Goal: Information Seeking & Learning: Find contact information

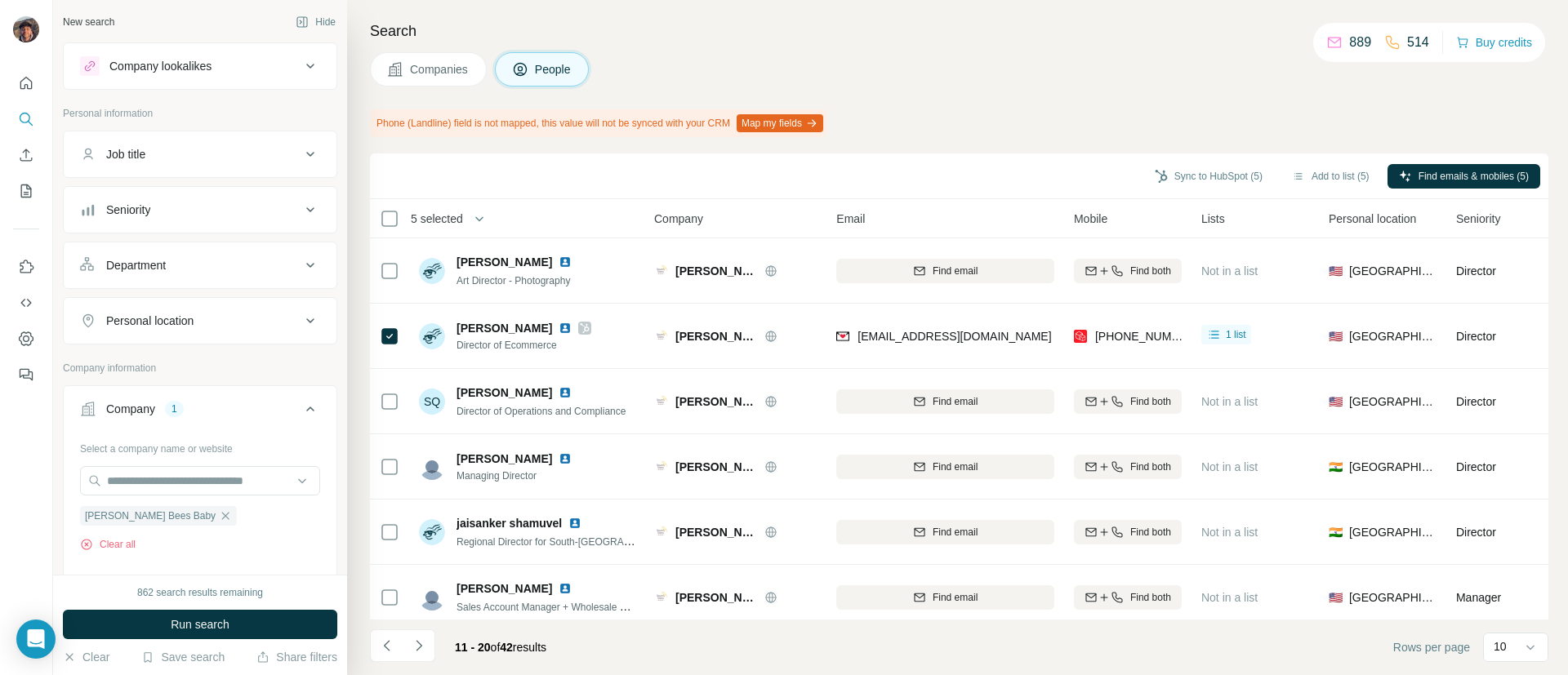
scroll to position [284, 0]
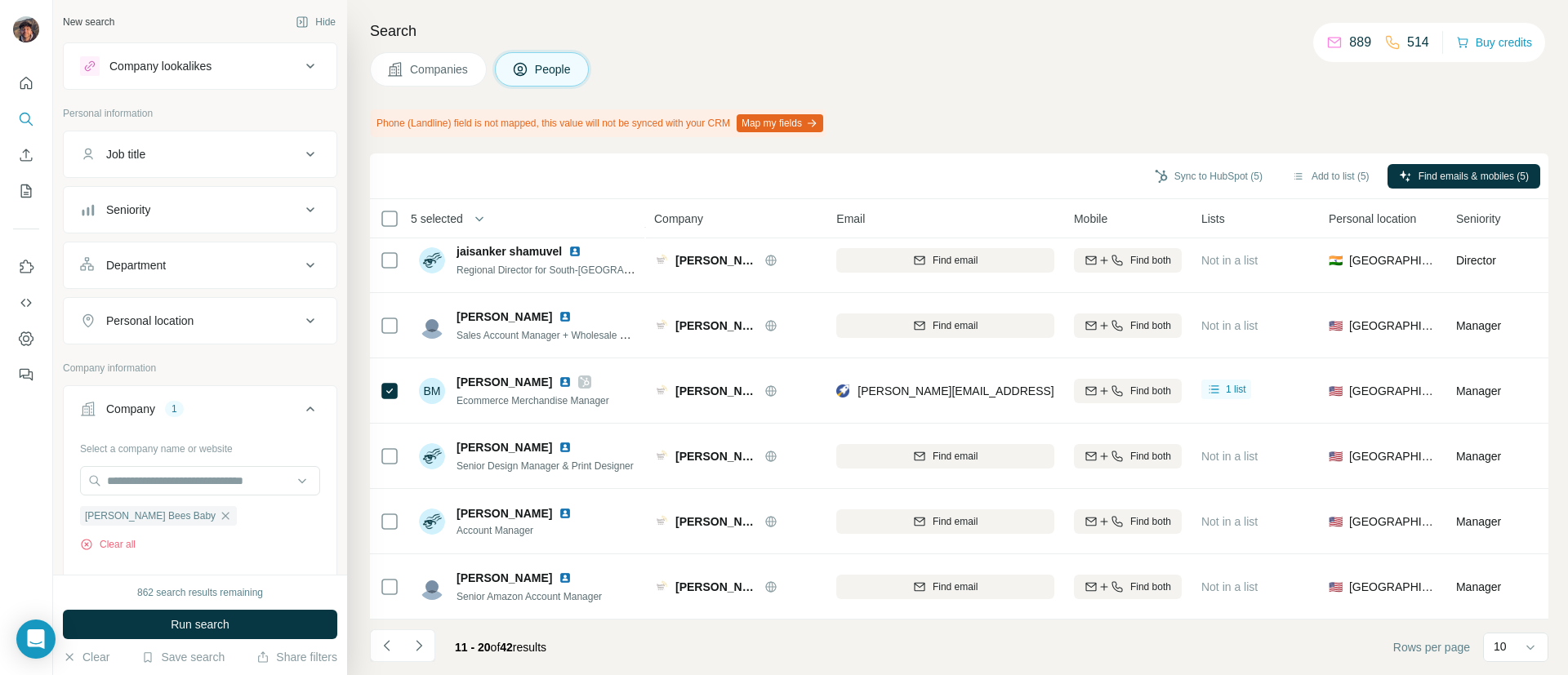
click at [423, 54] on button "Companies" at bounding box center [429, 69] width 117 height 34
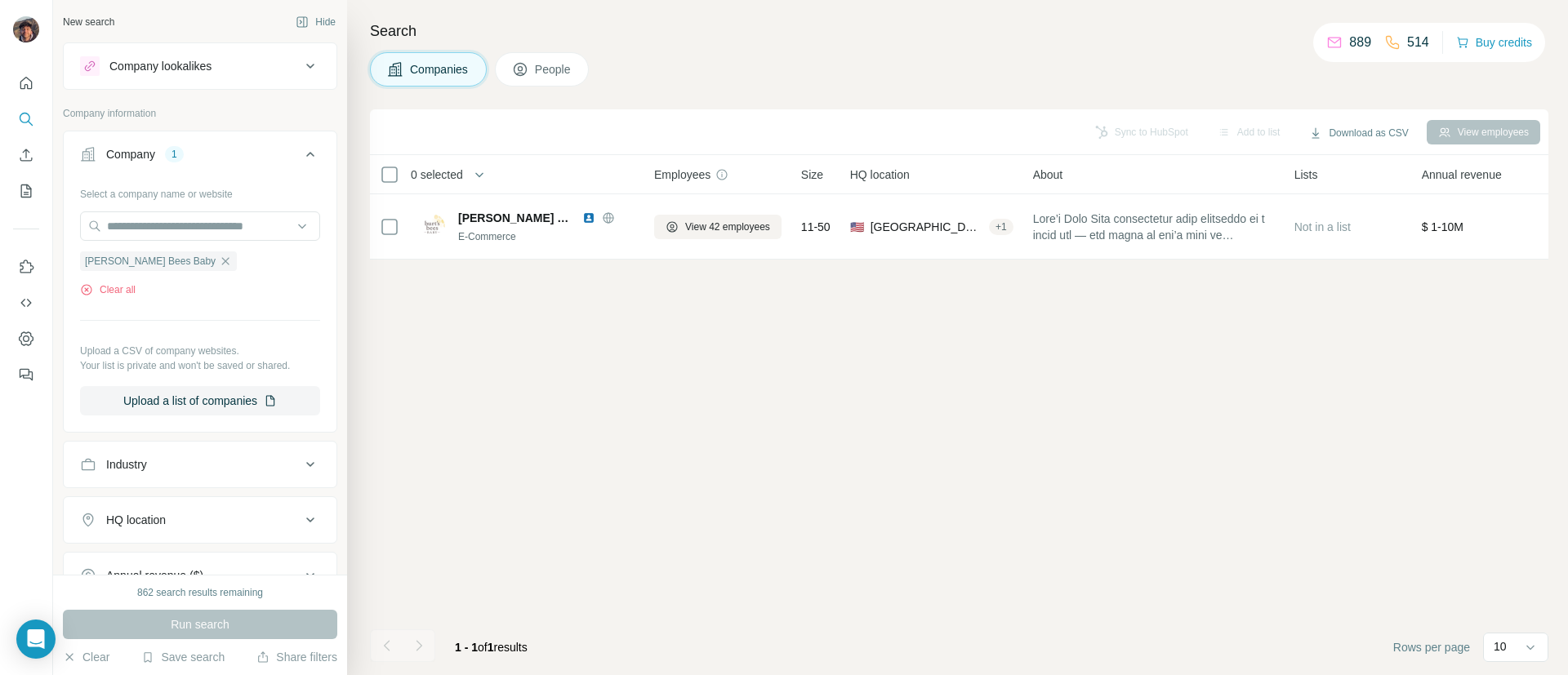
scroll to position [0, 0]
click at [446, 76] on span "Companies" at bounding box center [440, 69] width 59 height 16
click at [449, 74] on span "Companies" at bounding box center [440, 69] width 59 height 16
click at [452, 69] on span "Companies" at bounding box center [440, 69] width 59 height 16
click at [470, 48] on div "Search Companies People Sync to HubSpot Add to list Download as CSV View employ…" at bounding box center [957, 337] width 1221 height 675
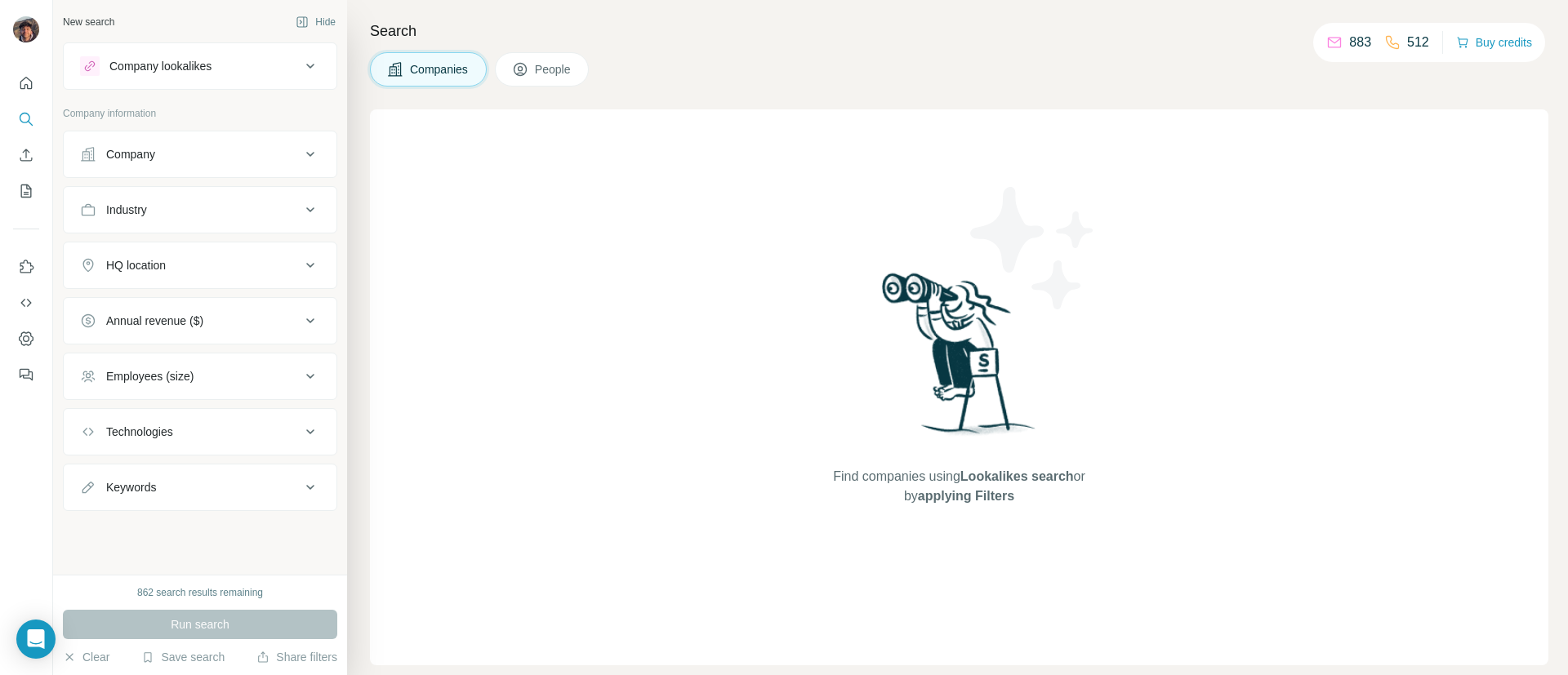
click at [205, 165] on button "Company" at bounding box center [200, 154] width 273 height 39
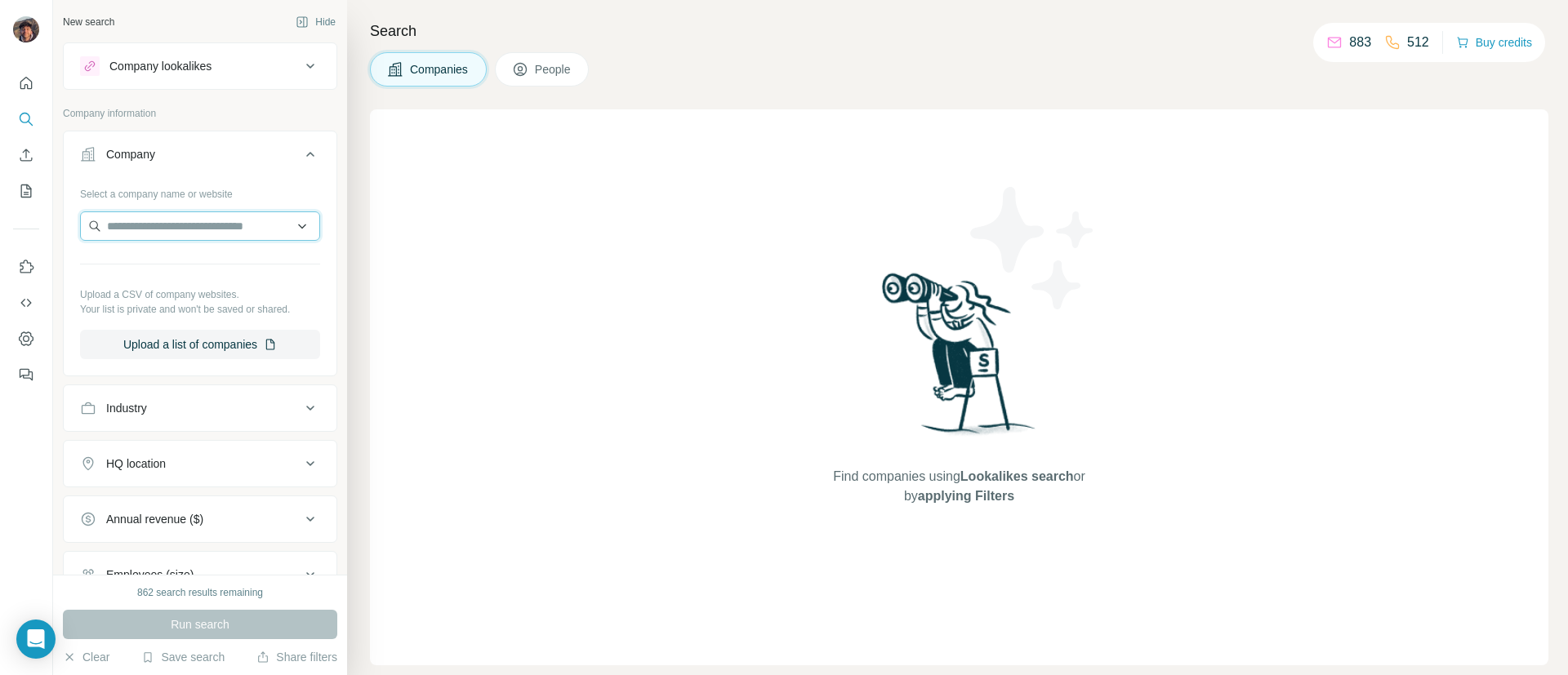
click at [214, 227] on input "text" at bounding box center [199, 226] width 240 height 30
paste input "**********"
type input "**********"
click at [223, 270] on div "Frugi [DOMAIN_NAME]" at bounding box center [191, 270] width 213 height 44
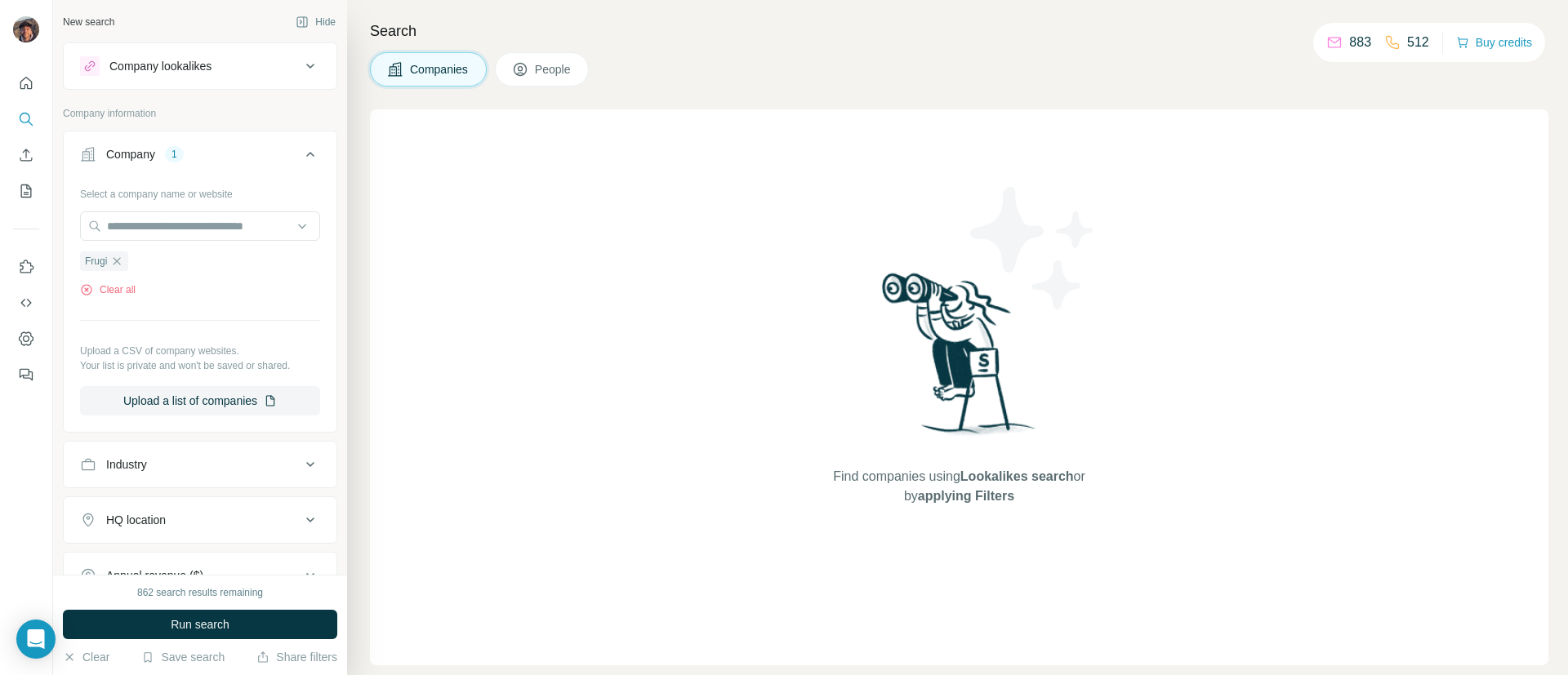
click at [189, 610] on button "Run search" at bounding box center [200, 624] width 274 height 30
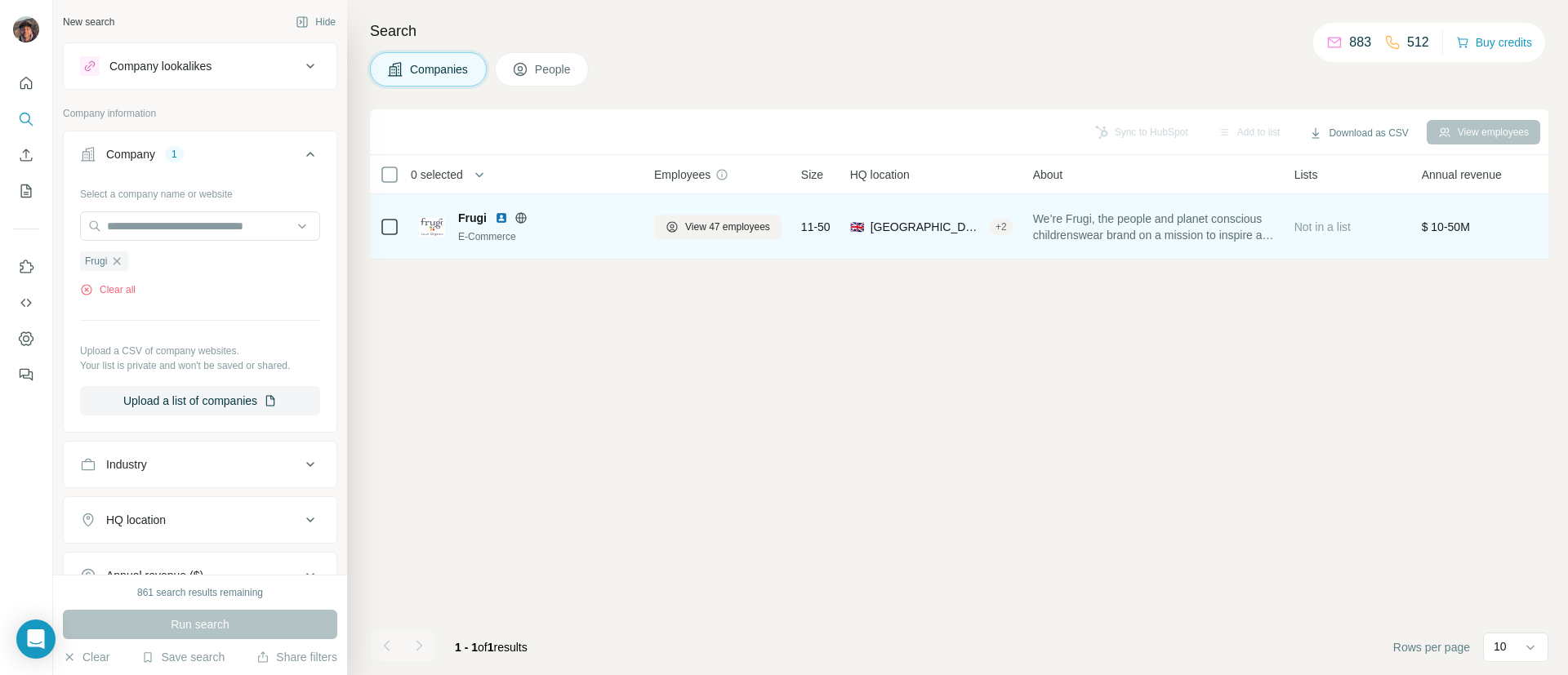
click at [700, 210] on div "View 47 employees" at bounding box center [718, 226] width 127 height 45
click at [708, 238] on button "View 47 employees" at bounding box center [718, 227] width 127 height 25
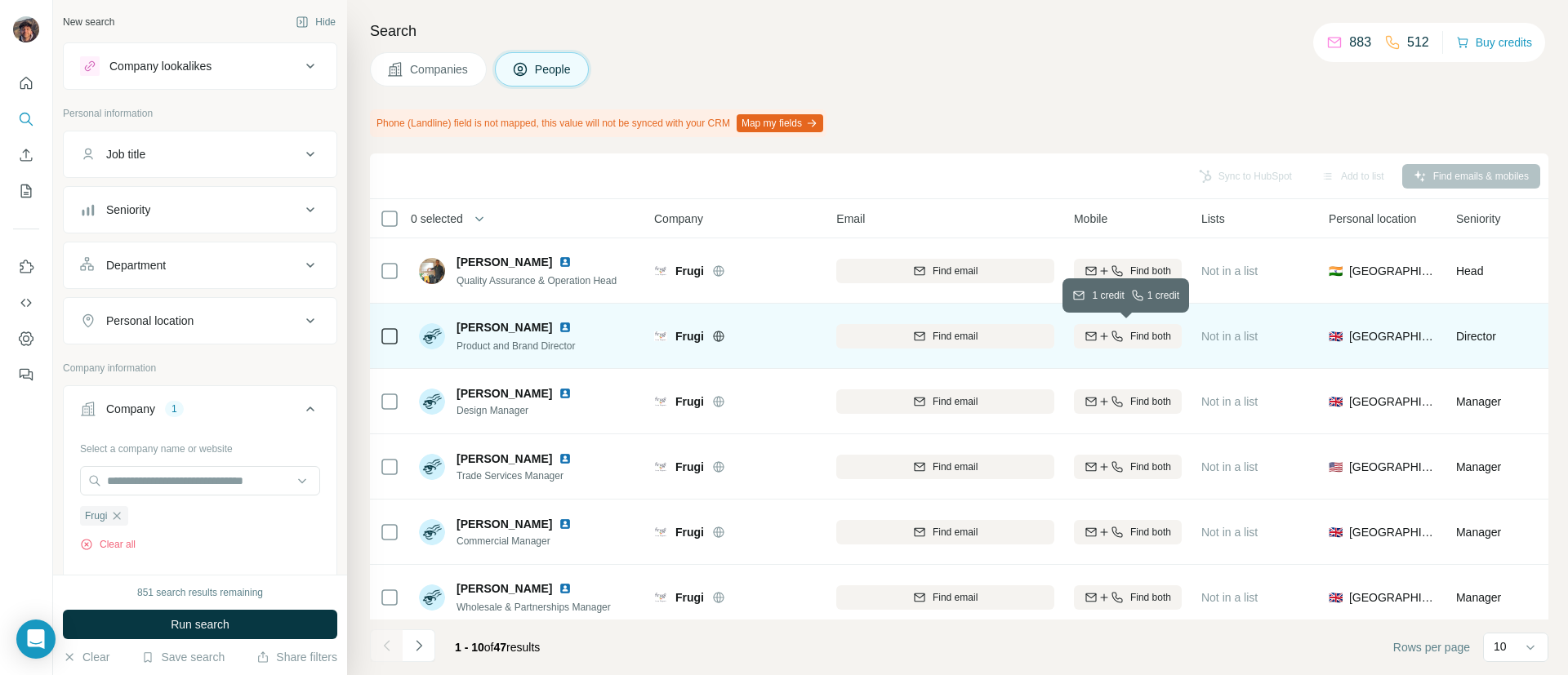
click at [1123, 330] on div "Find both" at bounding box center [1128, 335] width 108 height 14
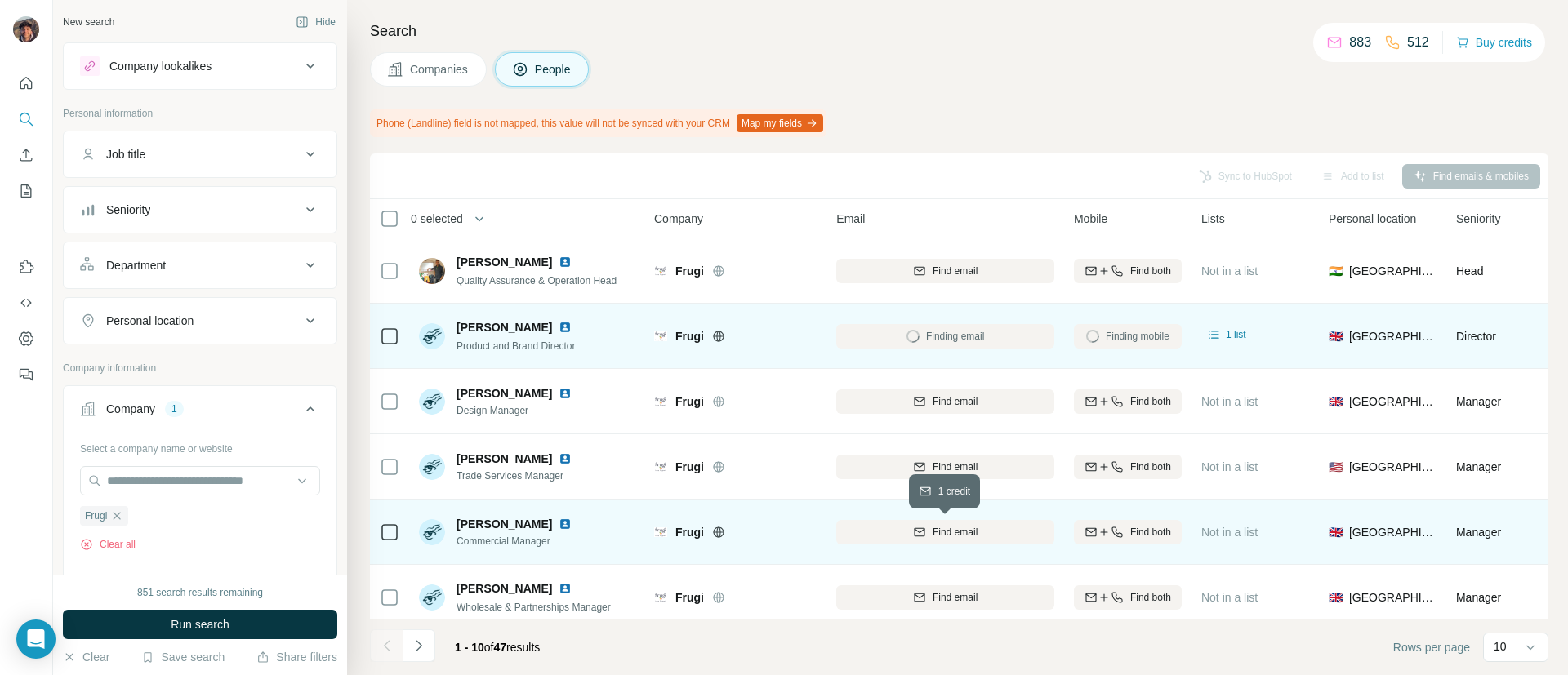
click at [936, 530] on span "Find email" at bounding box center [955, 532] width 45 height 14
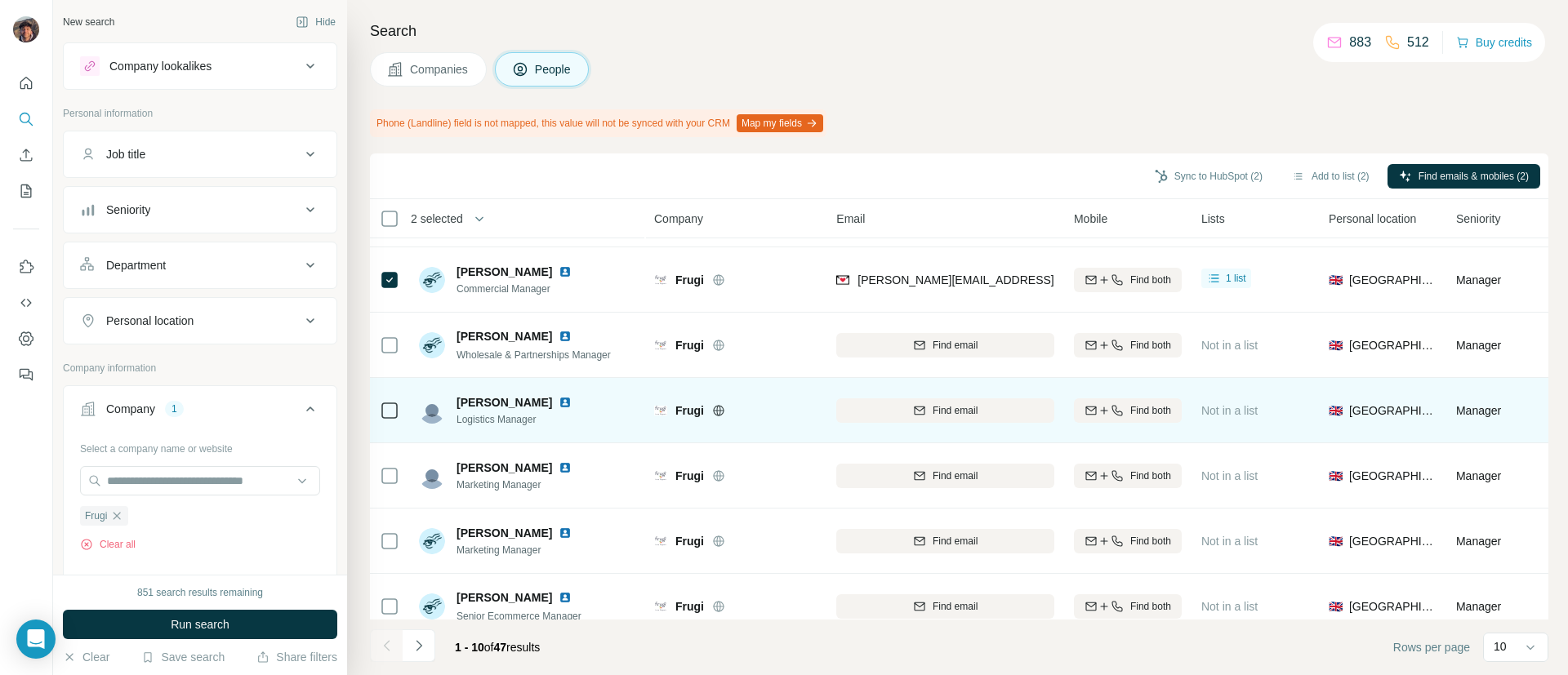
scroll to position [284, 0]
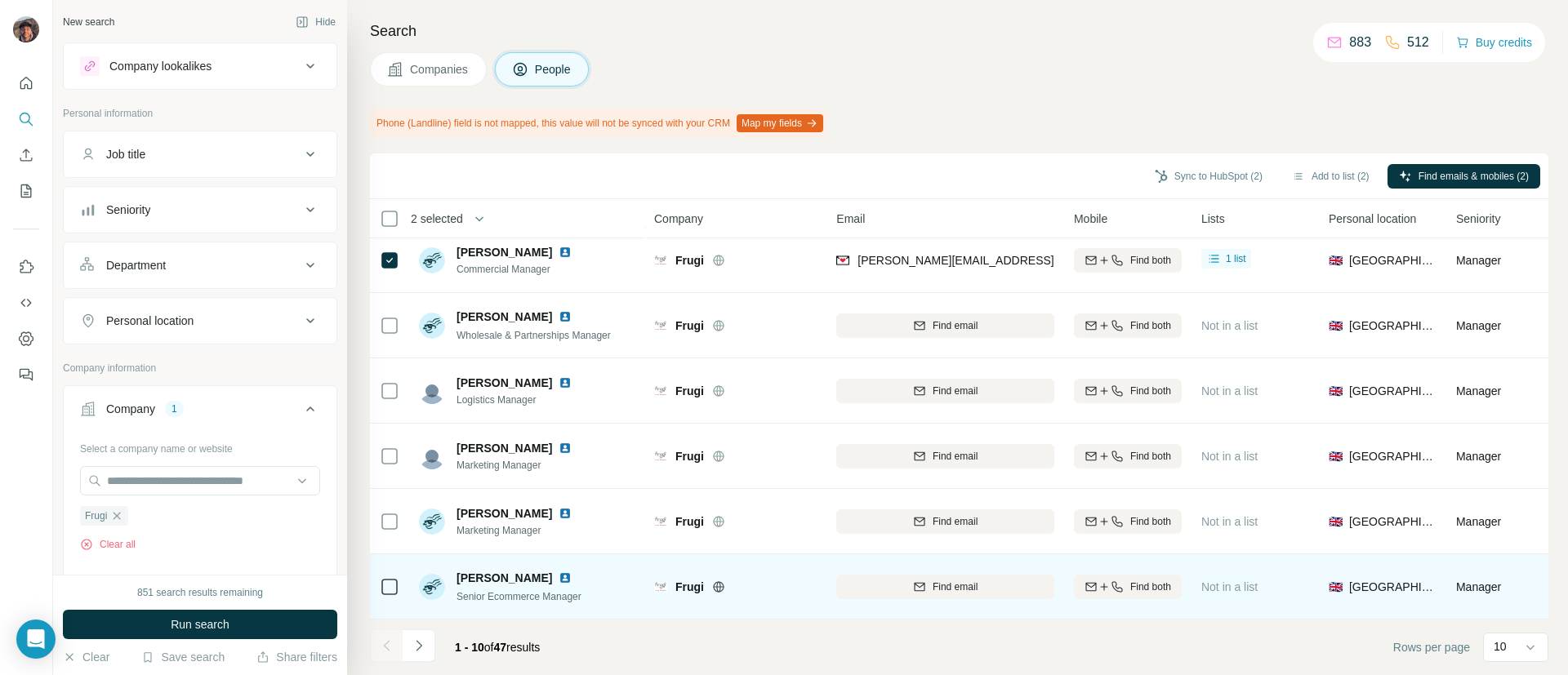
click at [1123, 575] on button "Find both" at bounding box center [1128, 587] width 108 height 25
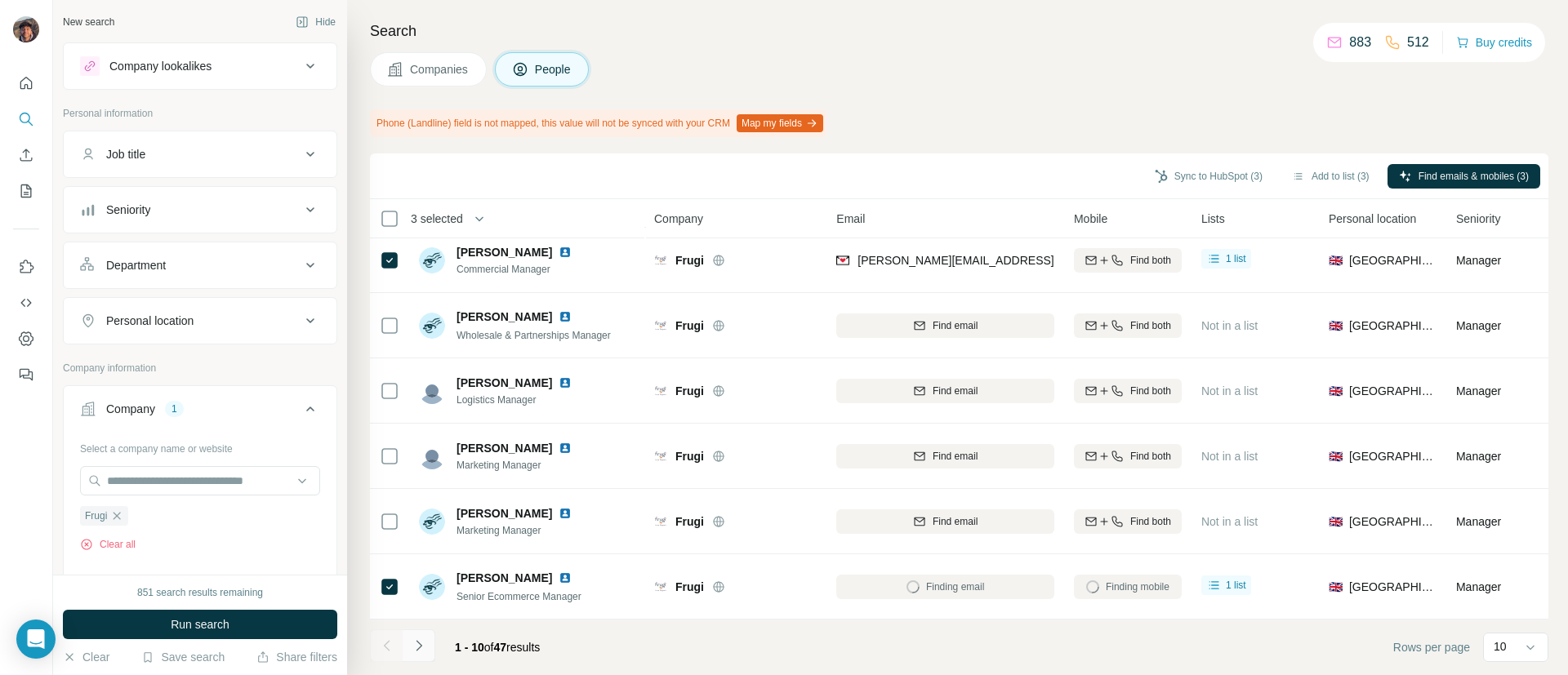
click at [429, 649] on button "Navigate to next page" at bounding box center [418, 645] width 33 height 33
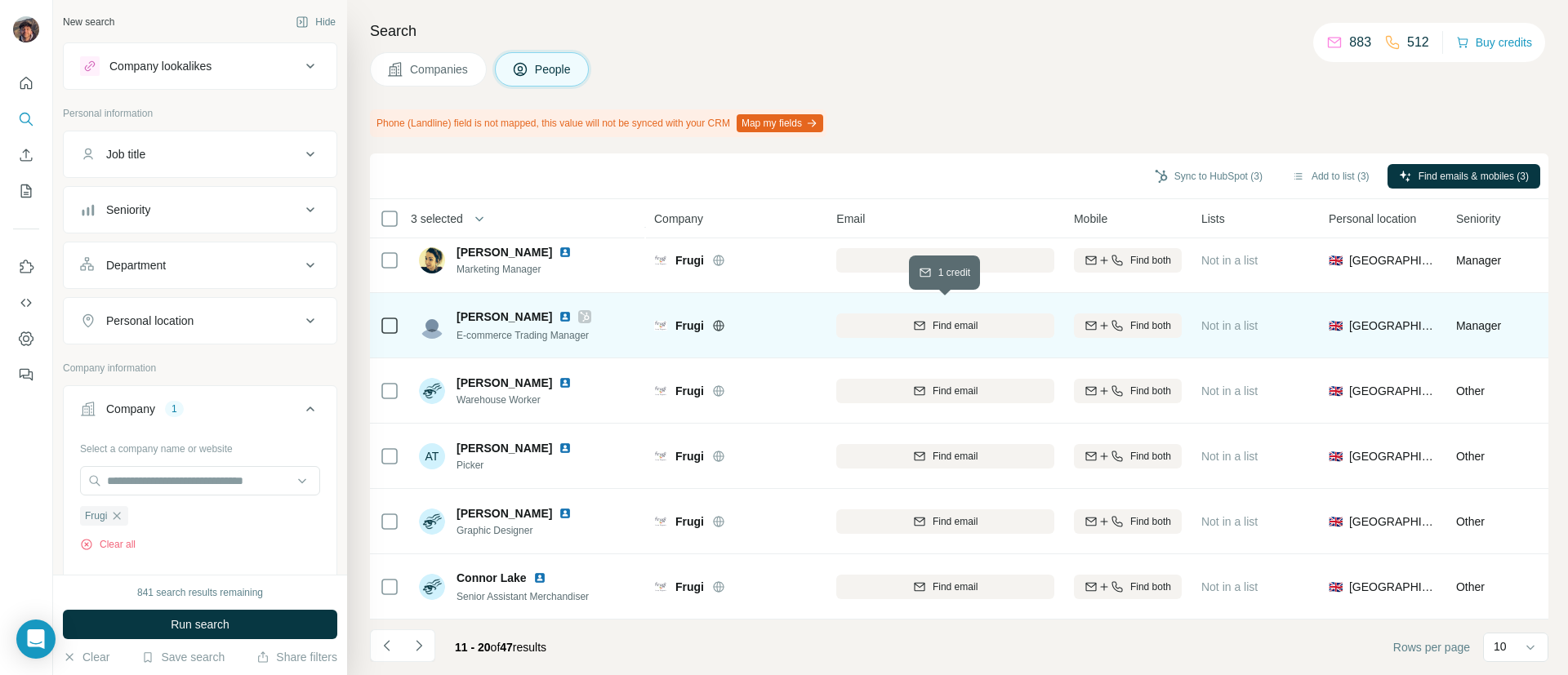
click at [909, 319] on div "Find email" at bounding box center [945, 325] width 218 height 14
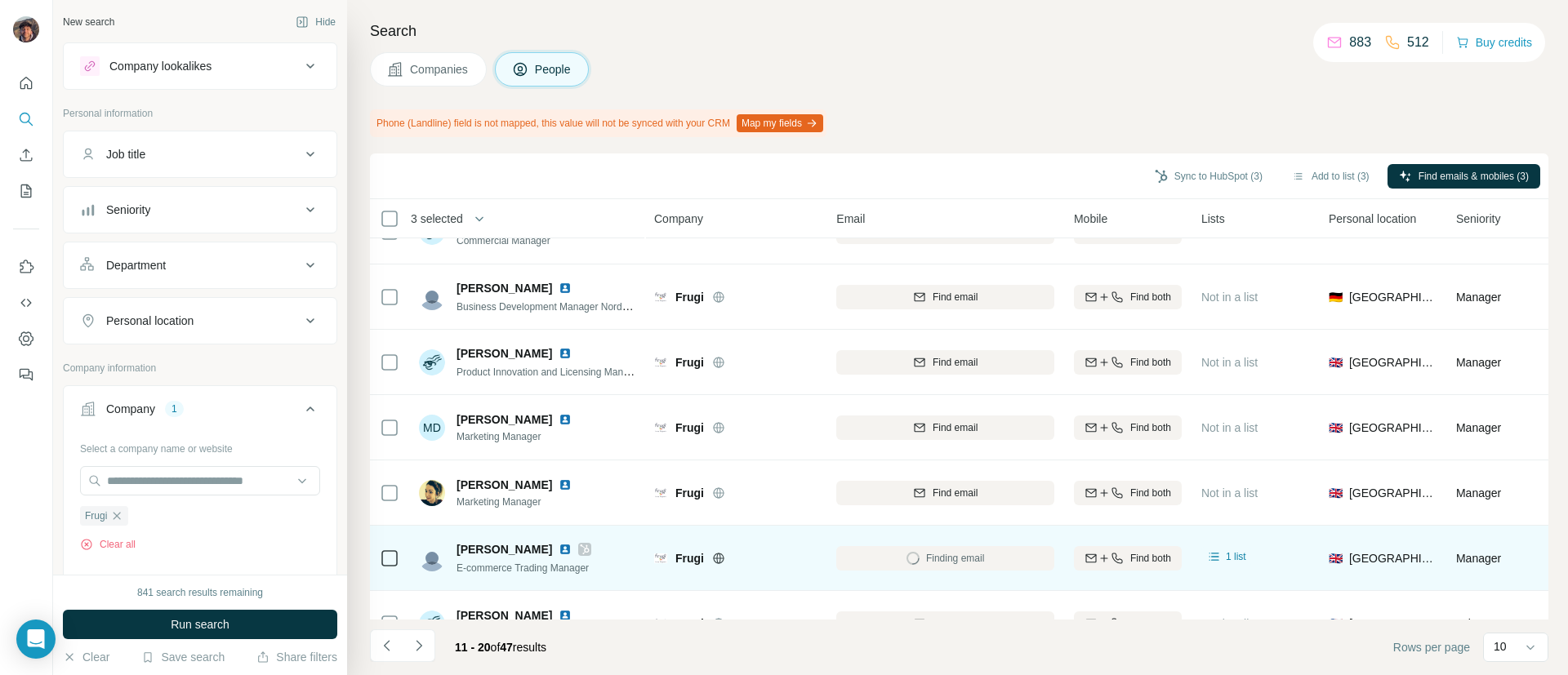
scroll to position [0, 0]
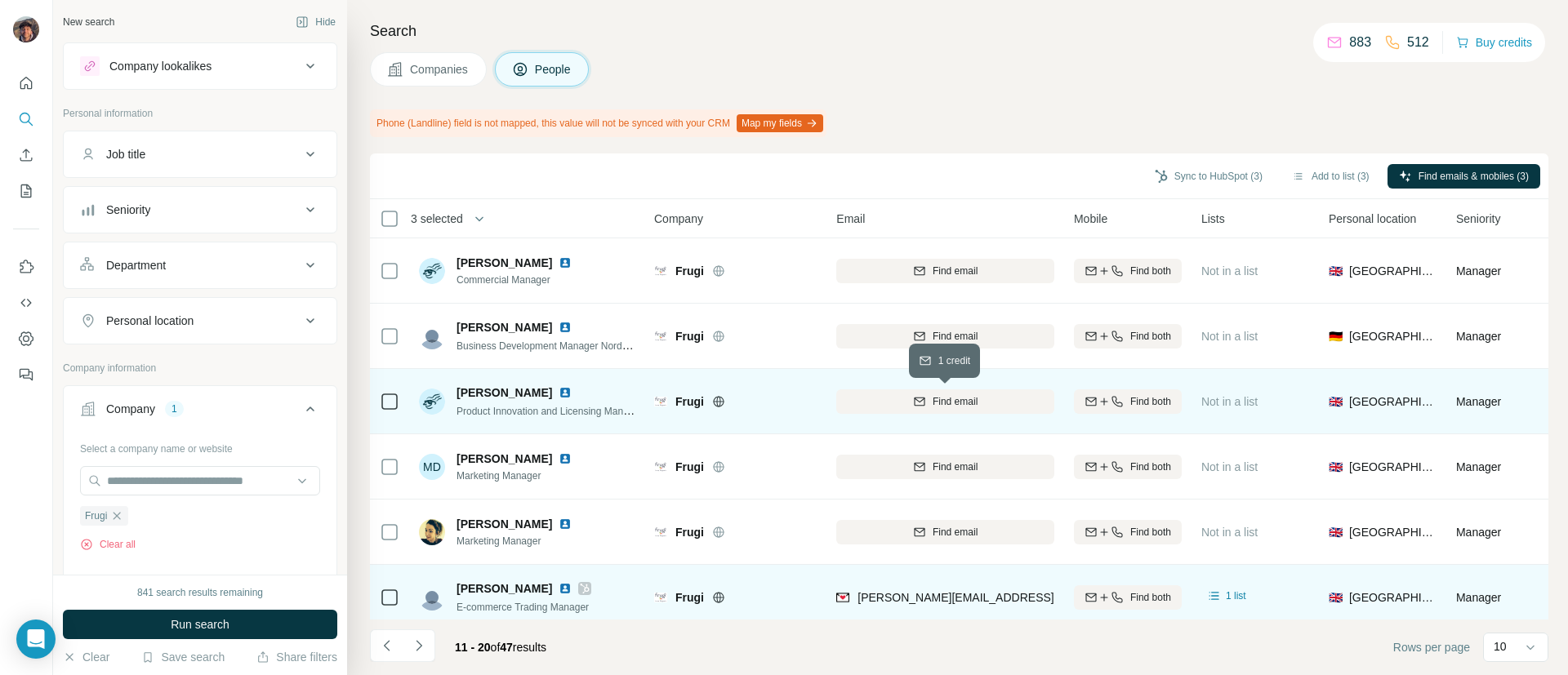
click at [873, 402] on div "Find email" at bounding box center [945, 401] width 218 height 14
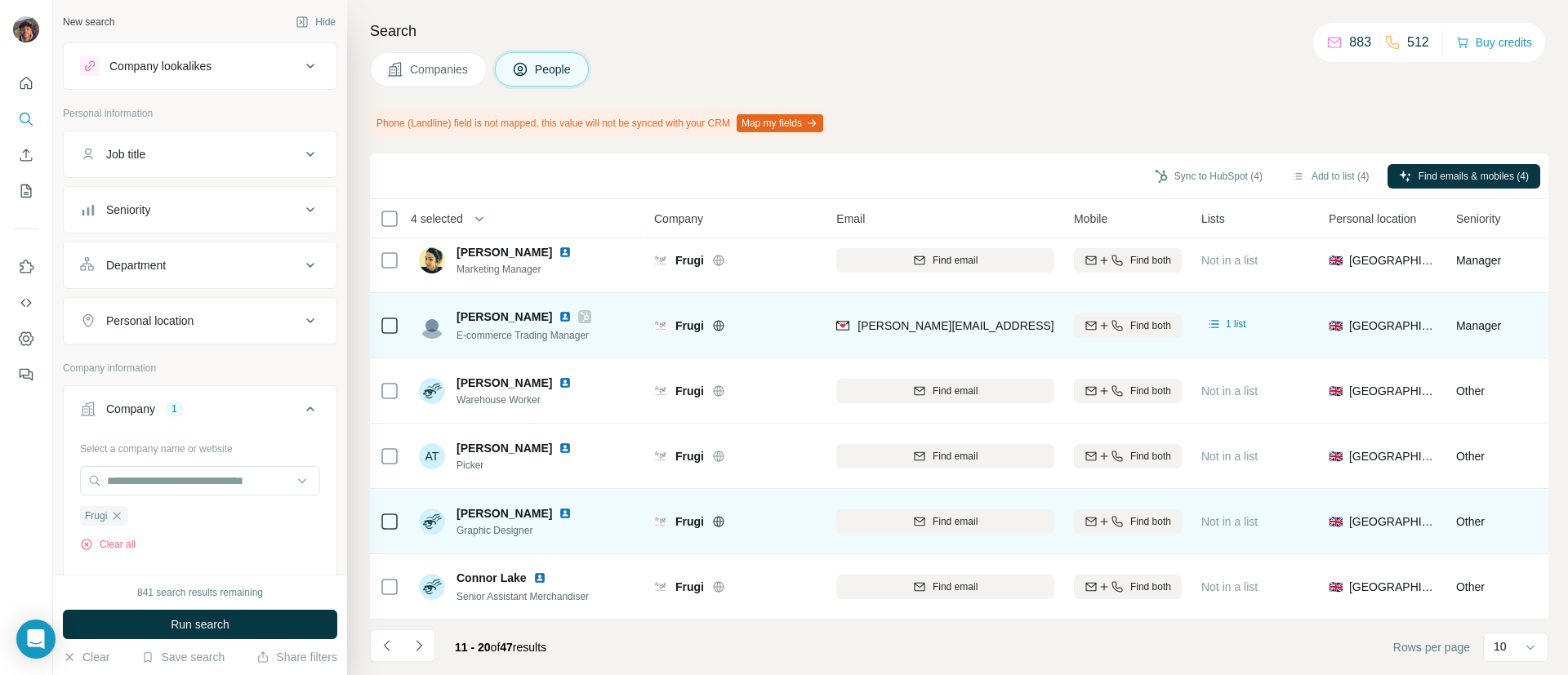
scroll to position [284, 0]
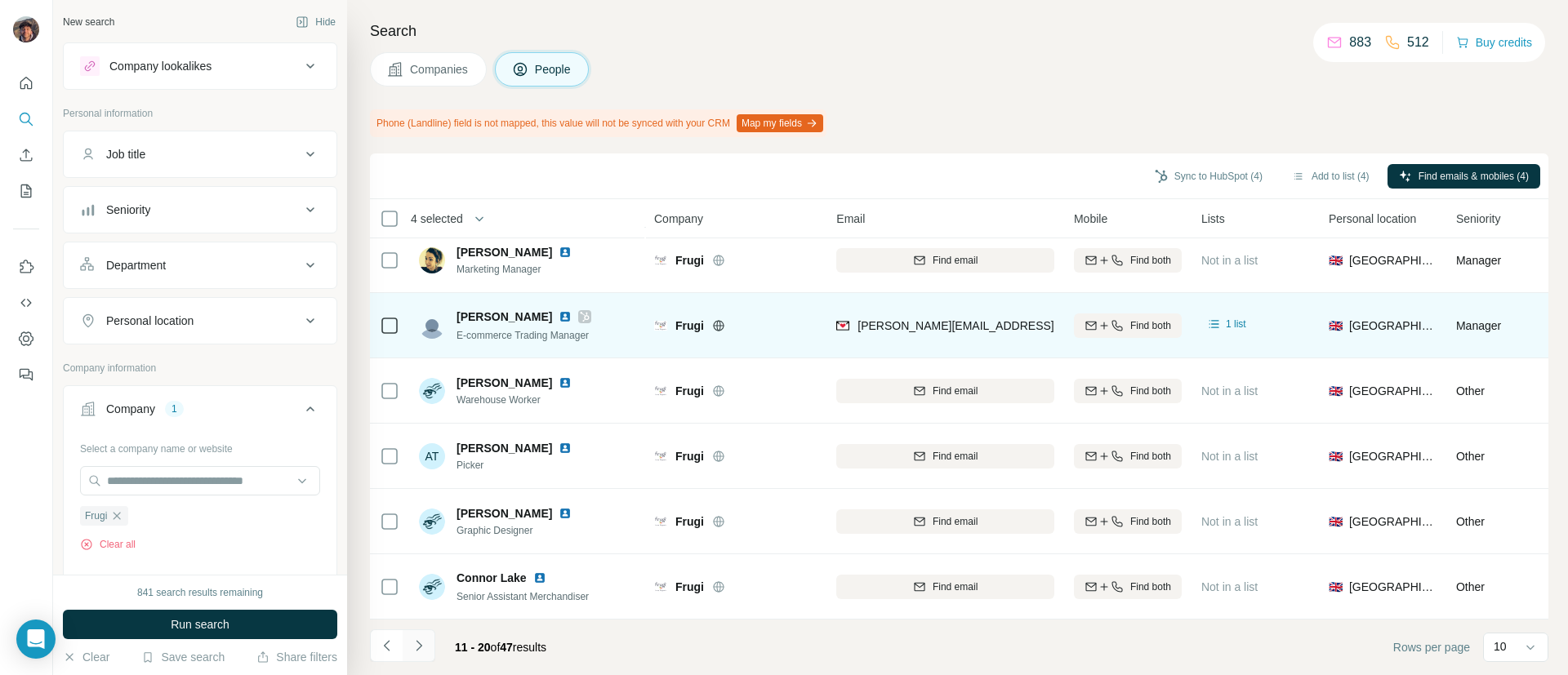
click at [427, 639] on button "Navigate to next page" at bounding box center [418, 645] width 33 height 33
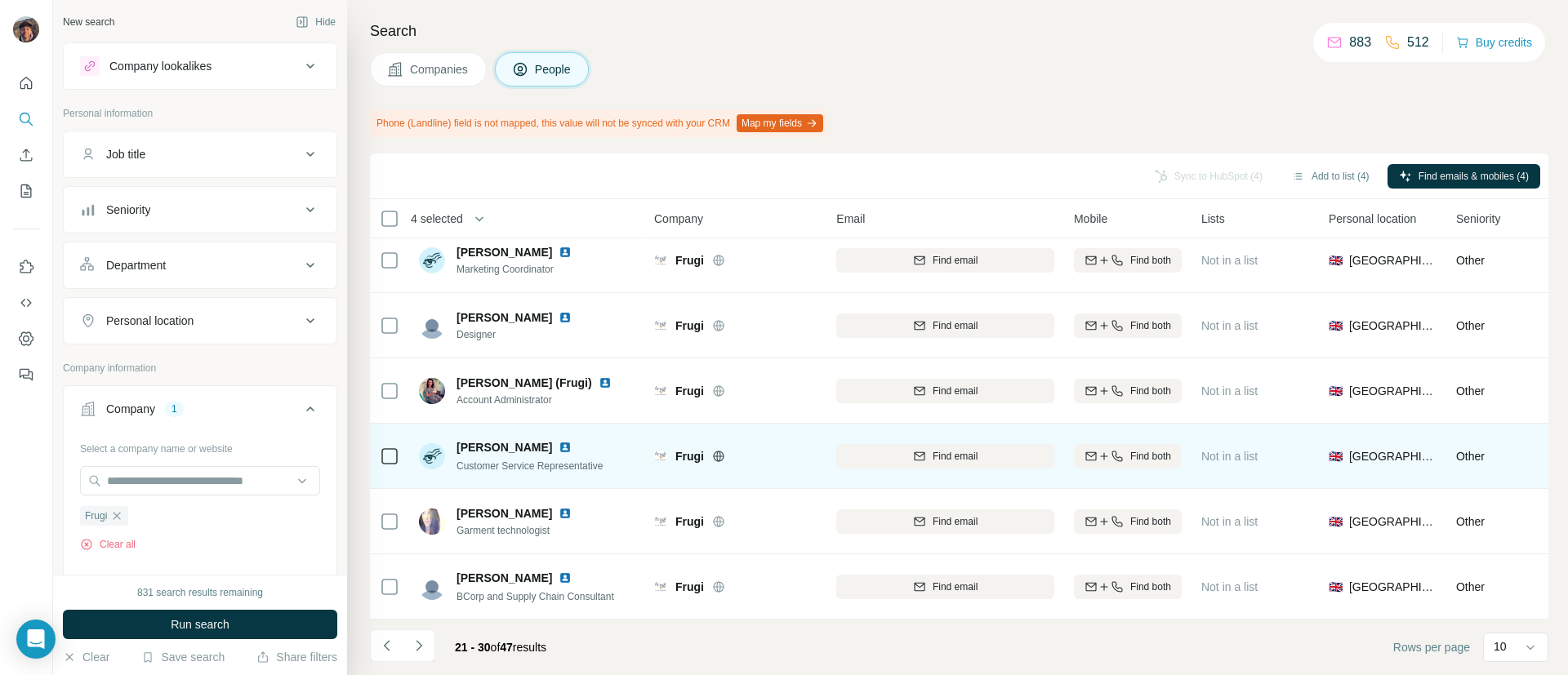
scroll to position [0, 0]
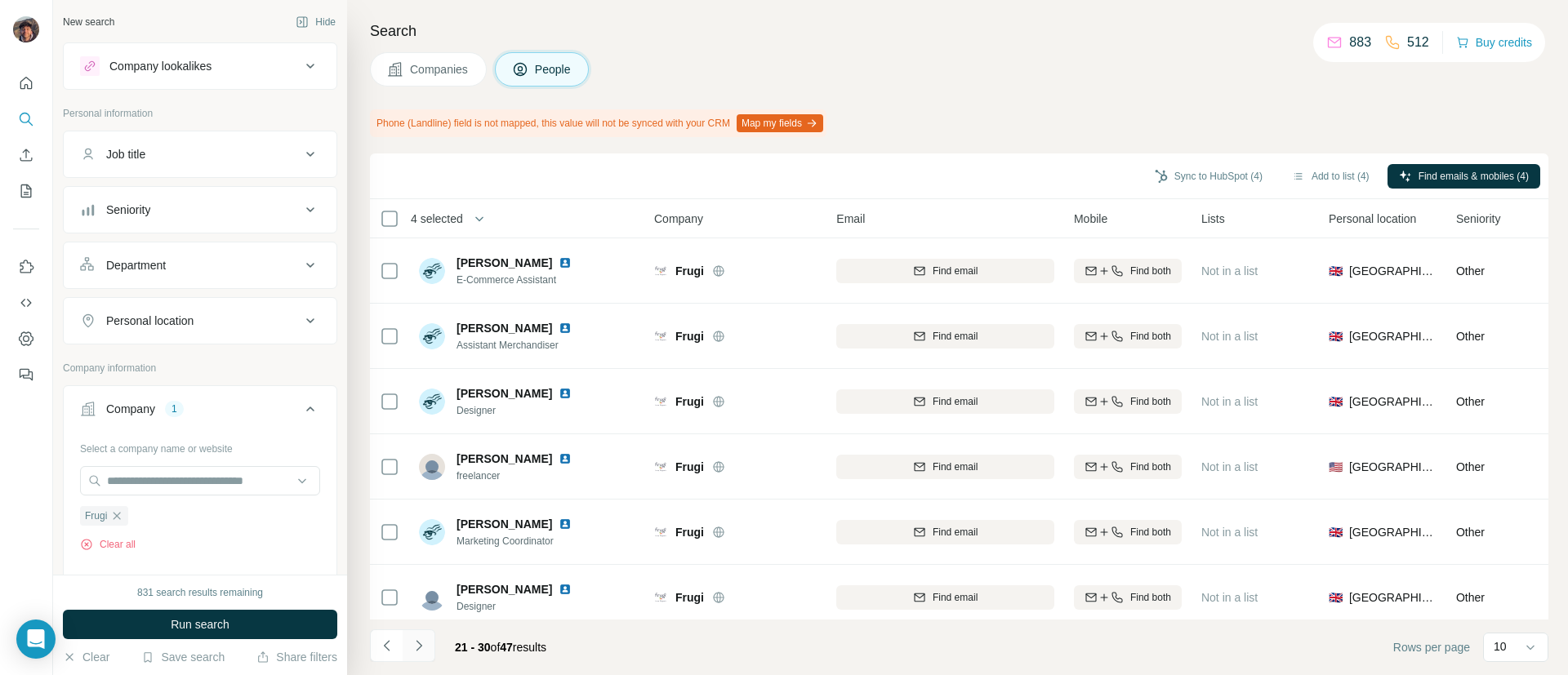
click at [418, 645] on icon "Navigate to next page" at bounding box center [418, 645] width 16 height 16
click at [418, 640] on icon "Navigate to next page" at bounding box center [418, 645] width 16 height 16
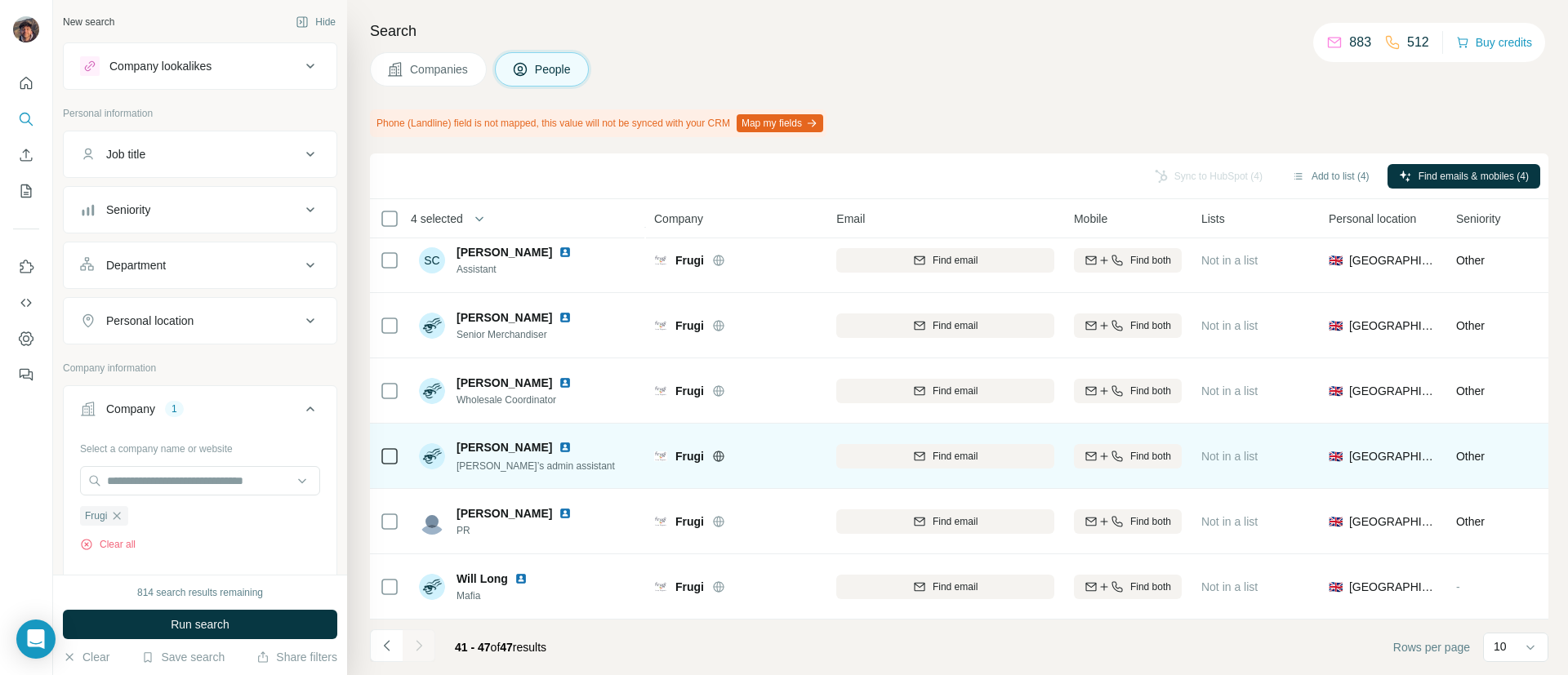
scroll to position [88, 0]
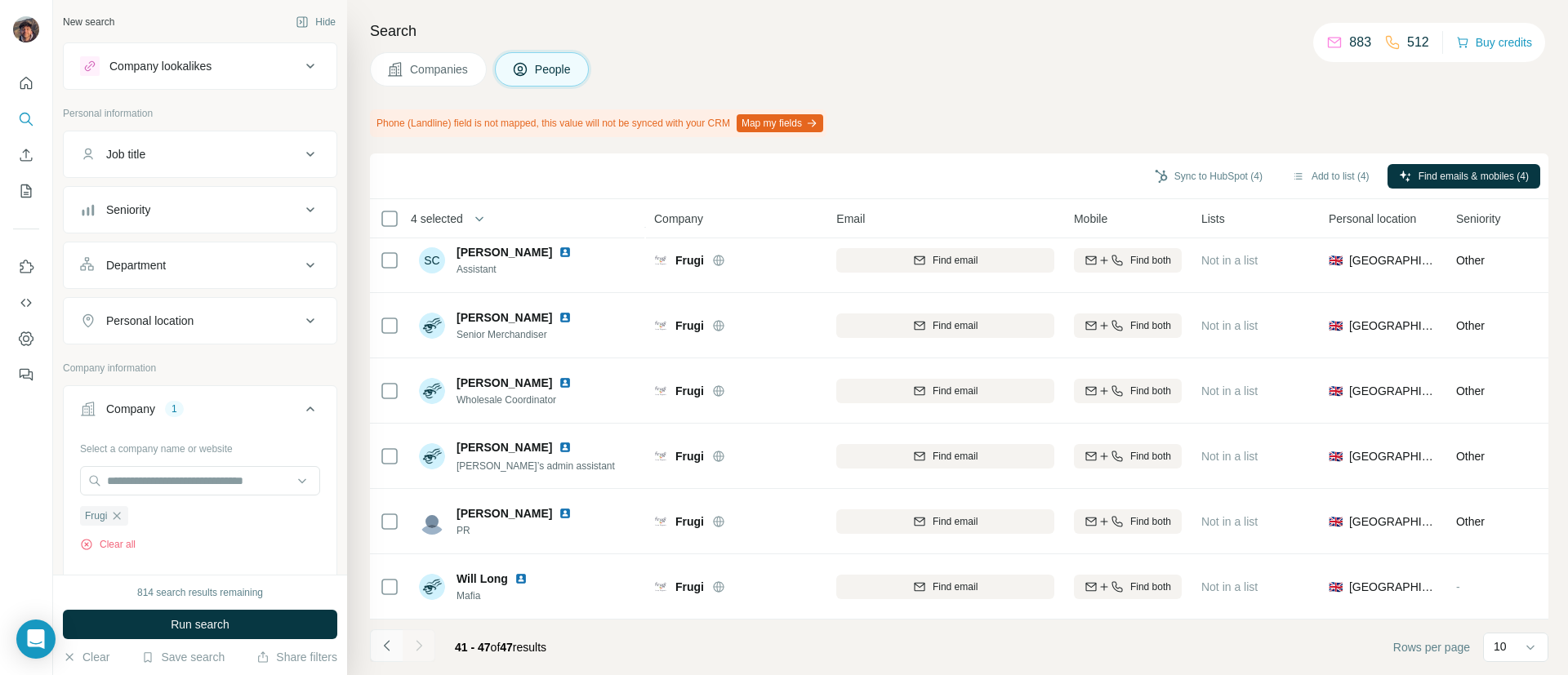
click at [381, 650] on icon "Navigate to previous page" at bounding box center [386, 645] width 16 height 16
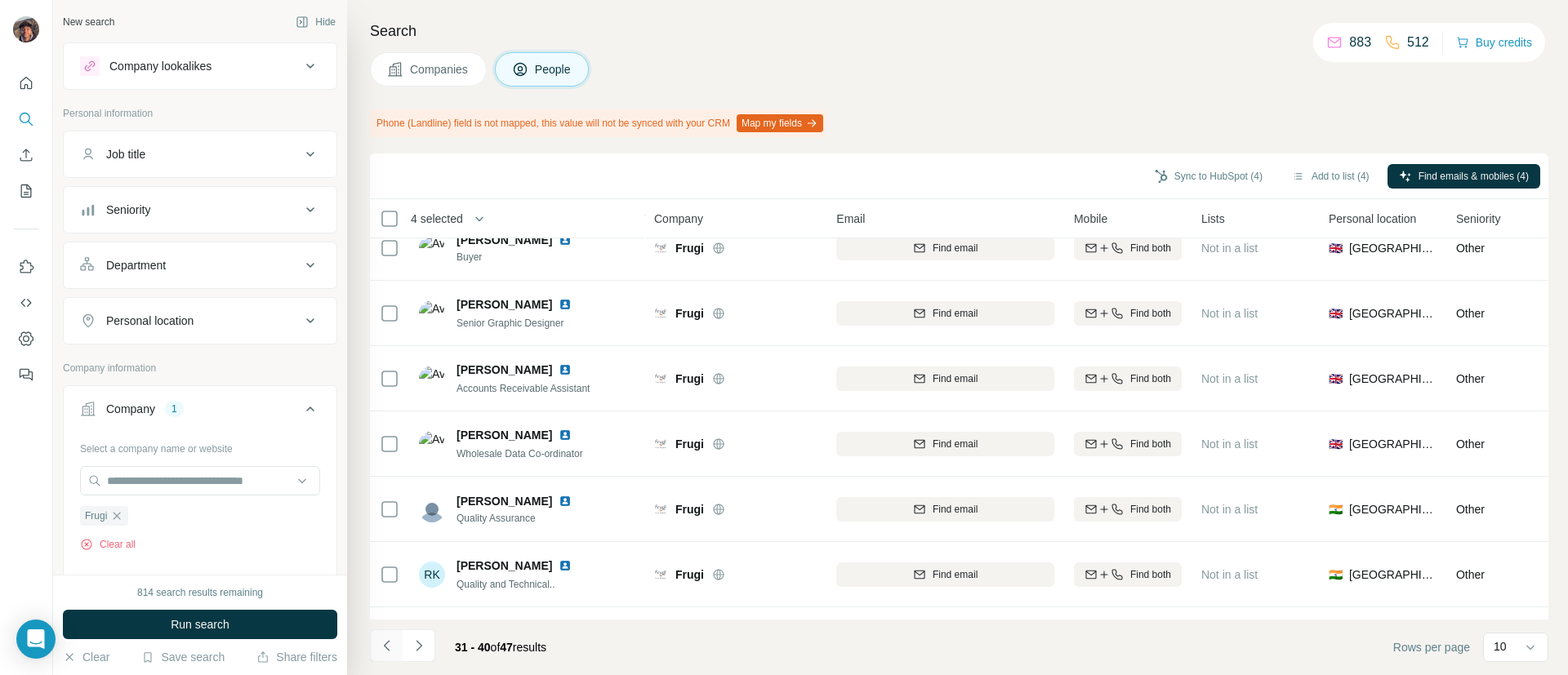
click at [381, 650] on icon "Navigate to previous page" at bounding box center [386, 645] width 16 height 16
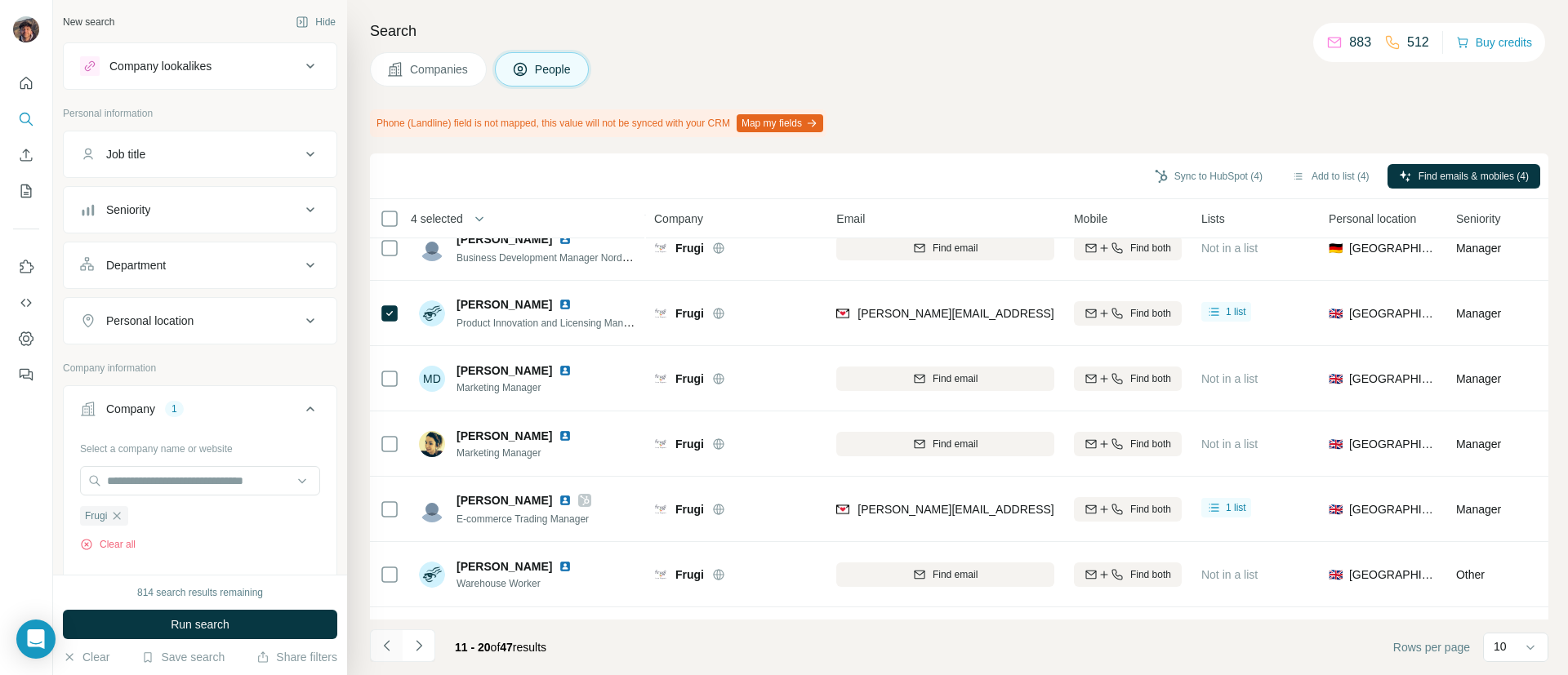
click at [381, 650] on icon "Navigate to previous page" at bounding box center [386, 645] width 16 height 16
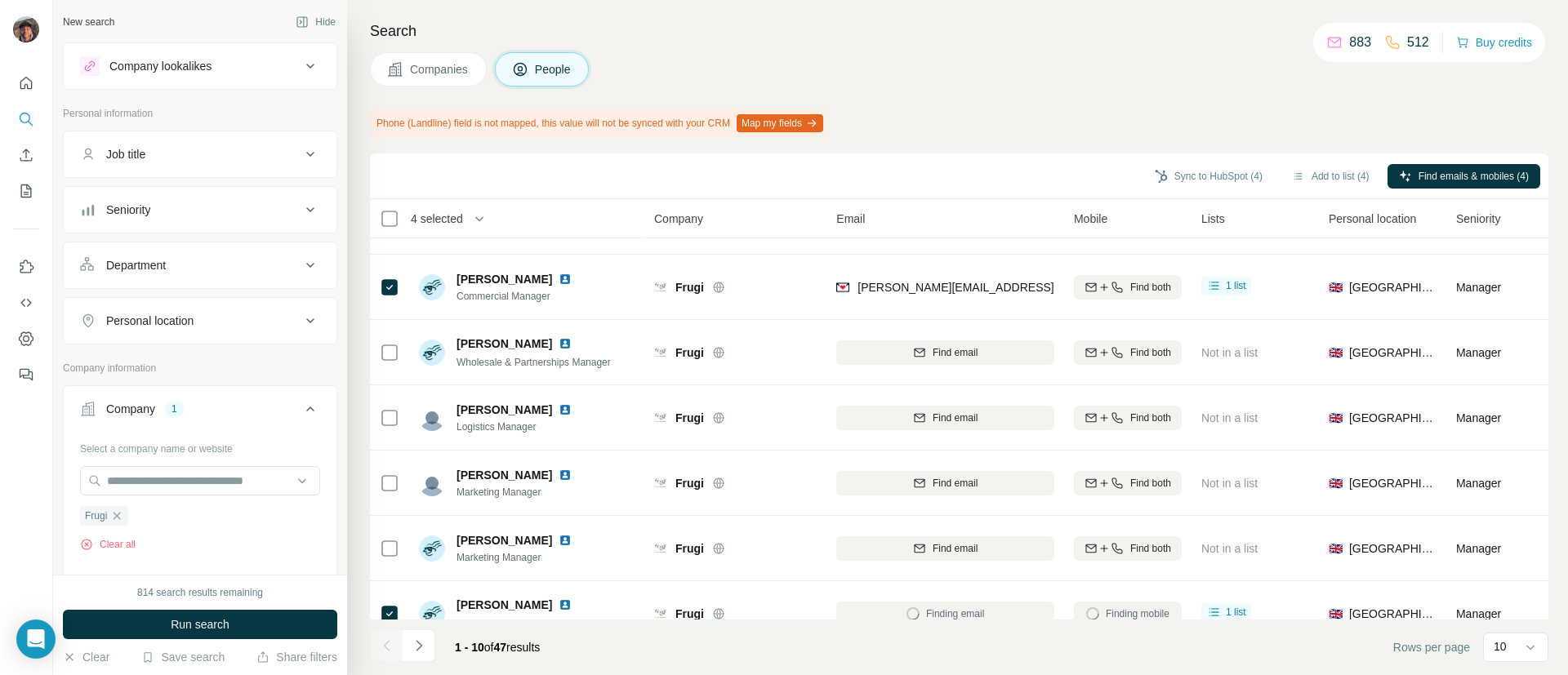
scroll to position [284, 0]
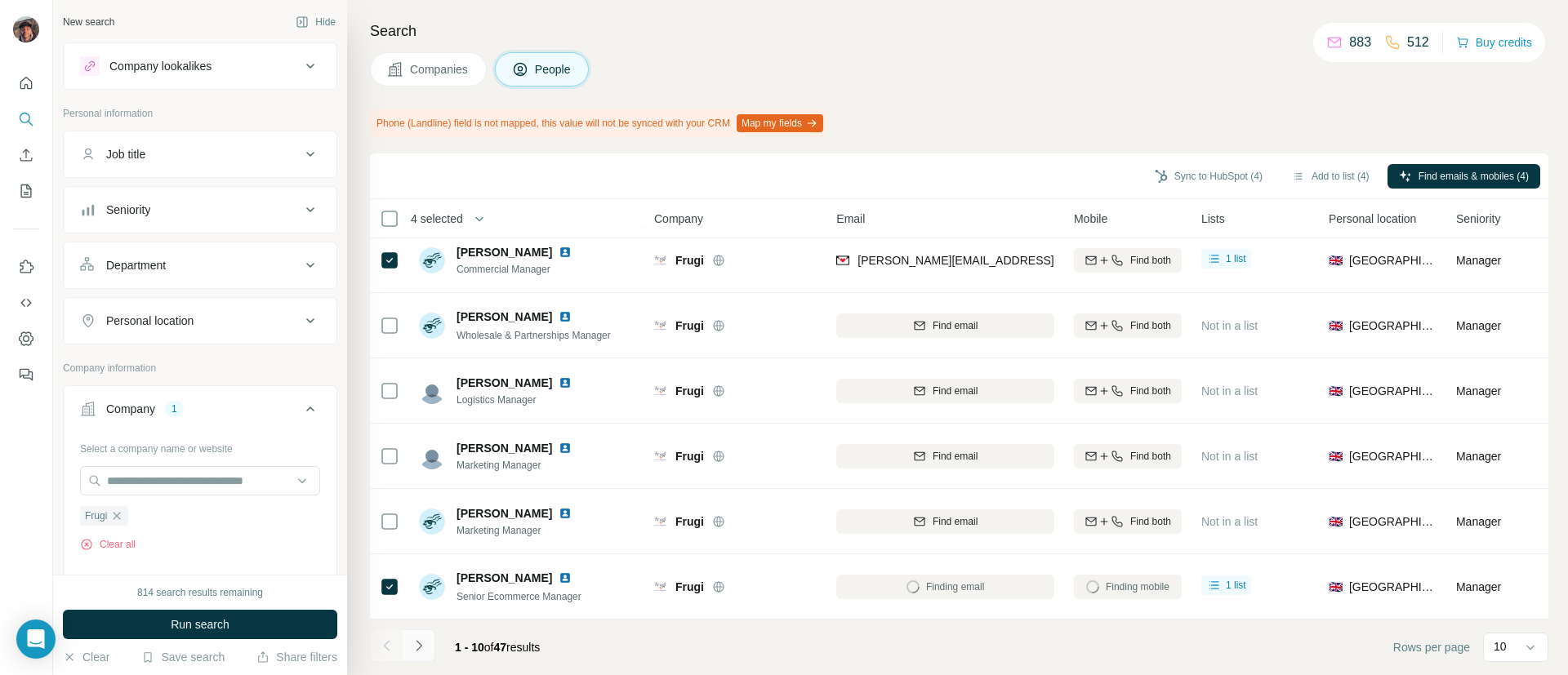
click at [428, 651] on button "Navigate to next page" at bounding box center [418, 645] width 33 height 33
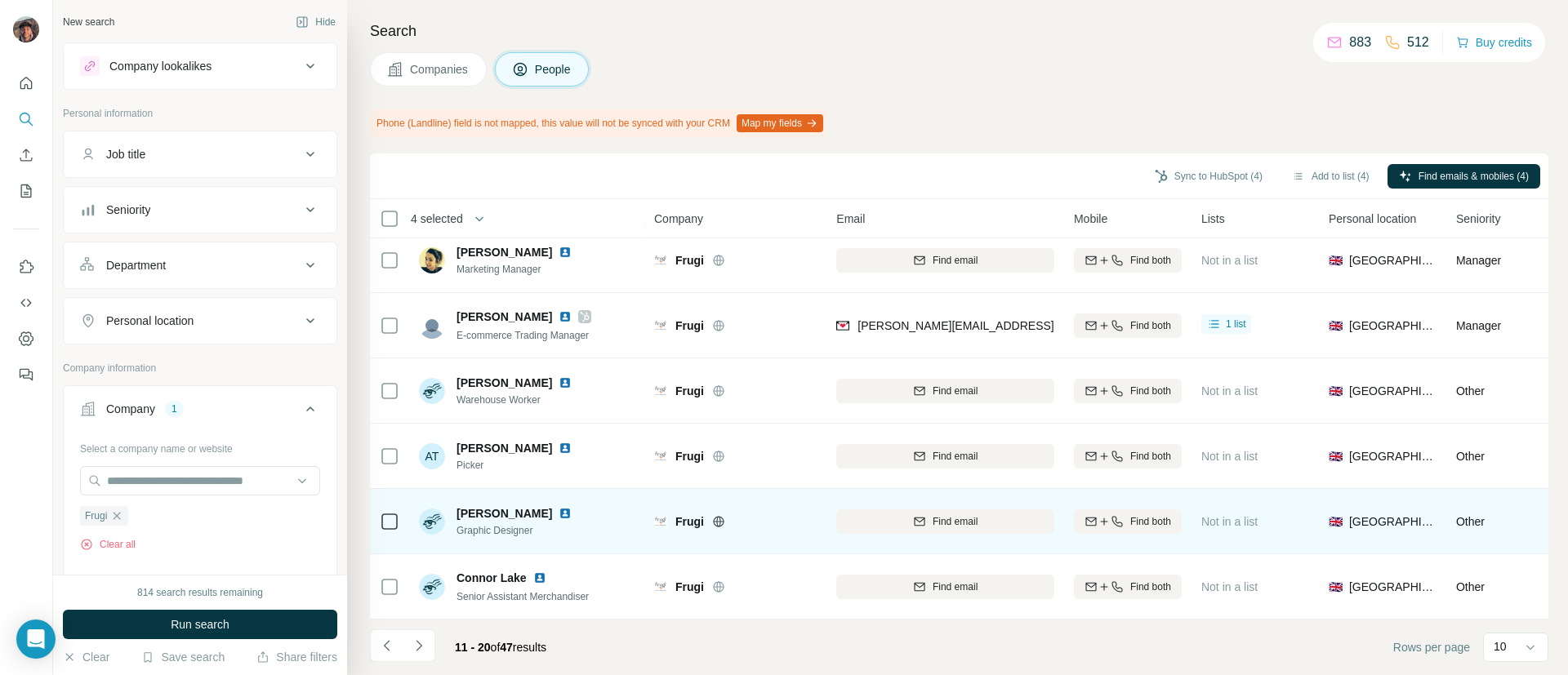
scroll to position [0, 0]
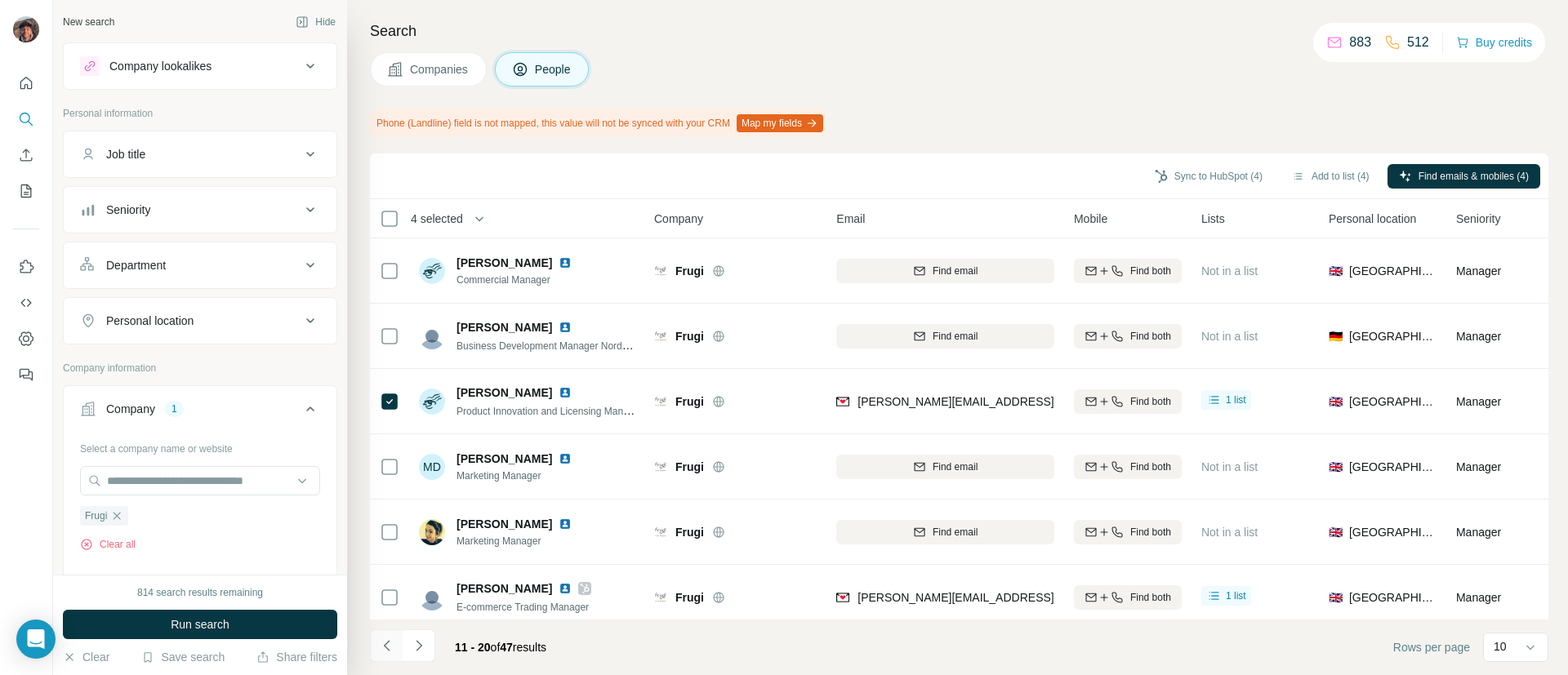
click at [385, 641] on footer "11 - 20 of 47 results Rows per page 10" at bounding box center [959, 648] width 1178 height 56
click at [385, 641] on icon "Navigate to previous page" at bounding box center [386, 645] width 16 height 16
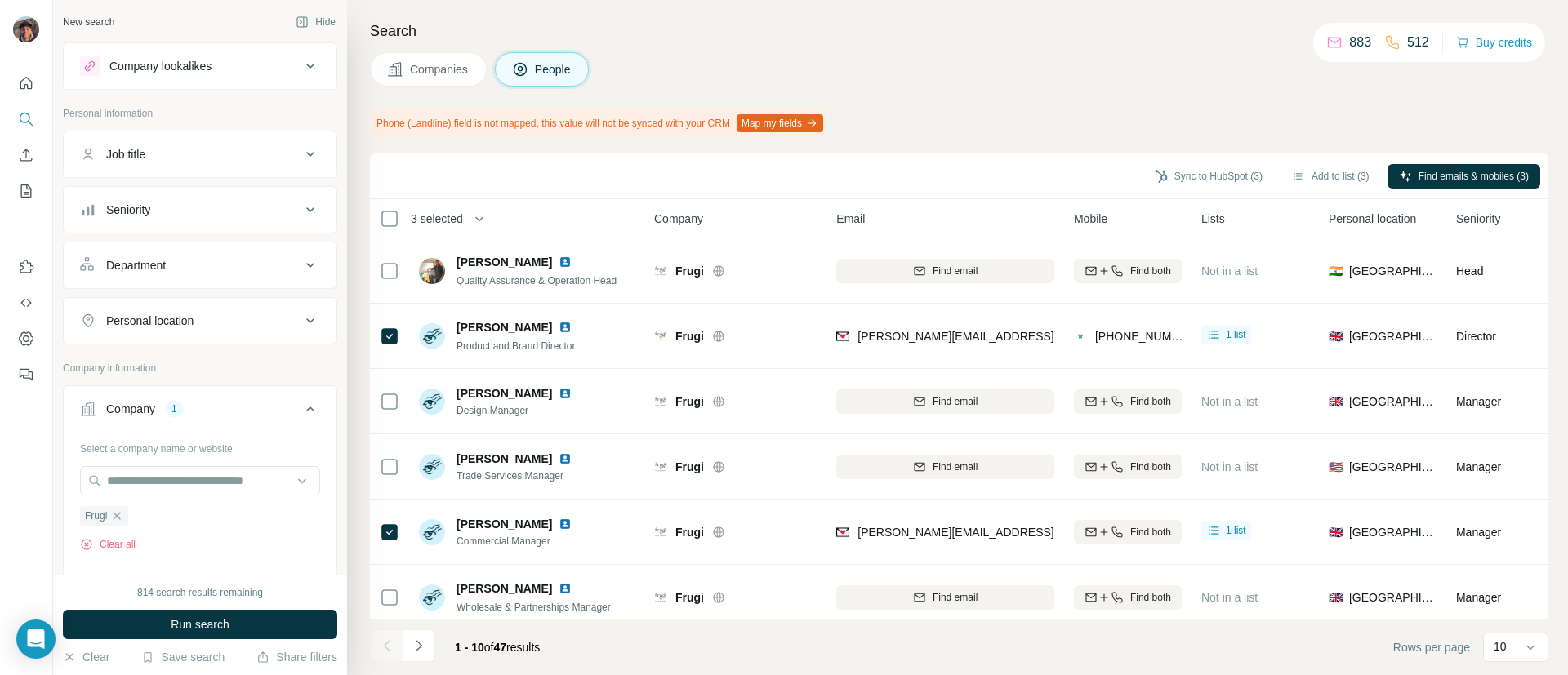
scroll to position [284, 0]
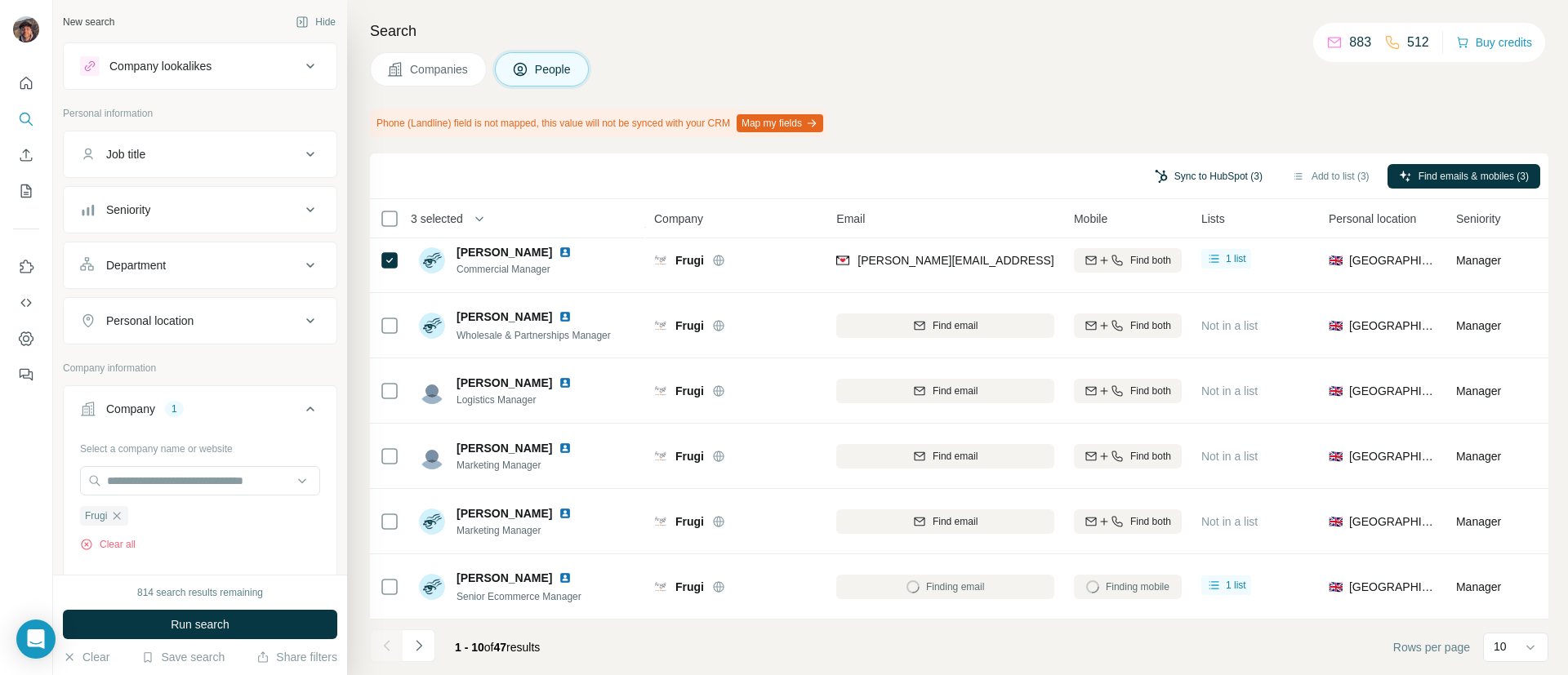
click at [1155, 170] on icon "button" at bounding box center [1161, 176] width 13 height 13
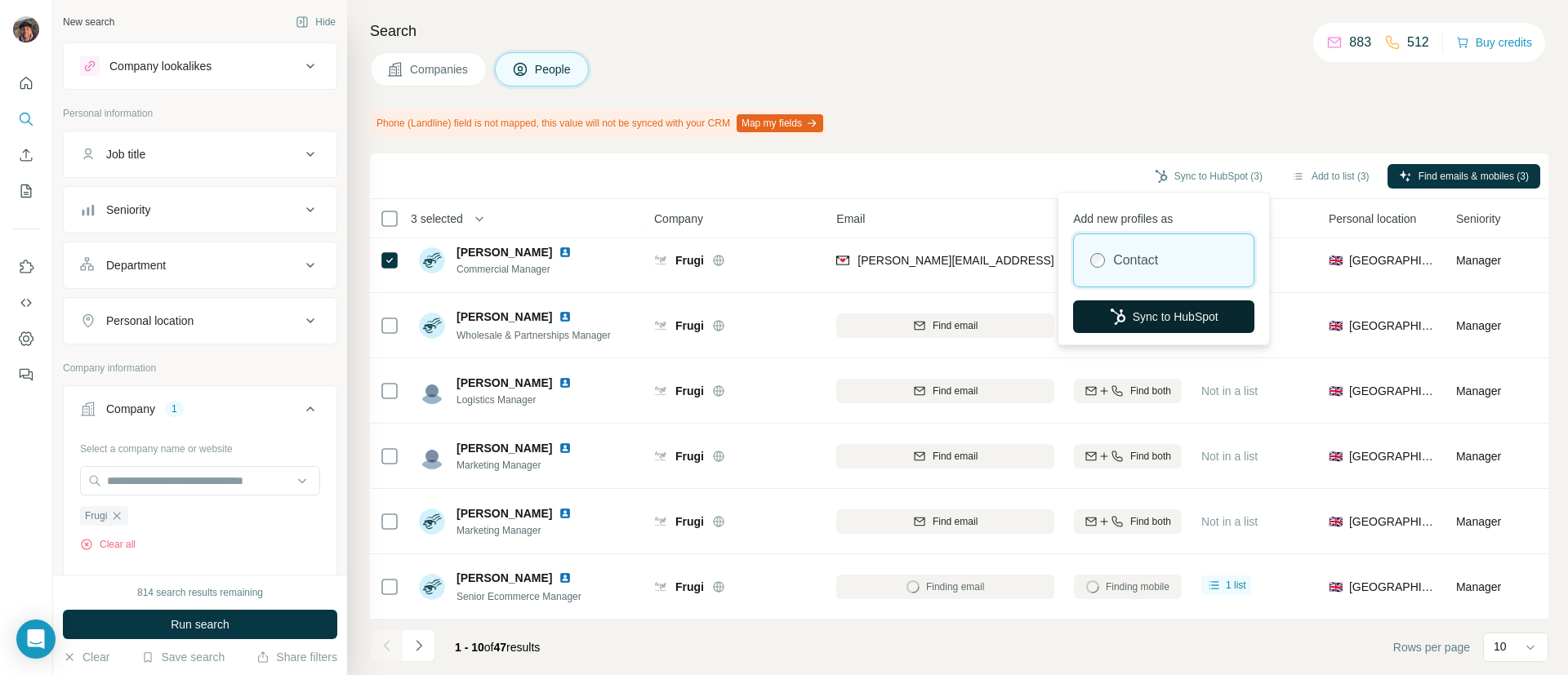
click at [1118, 303] on button "Sync to HubSpot" at bounding box center [1164, 317] width 181 height 33
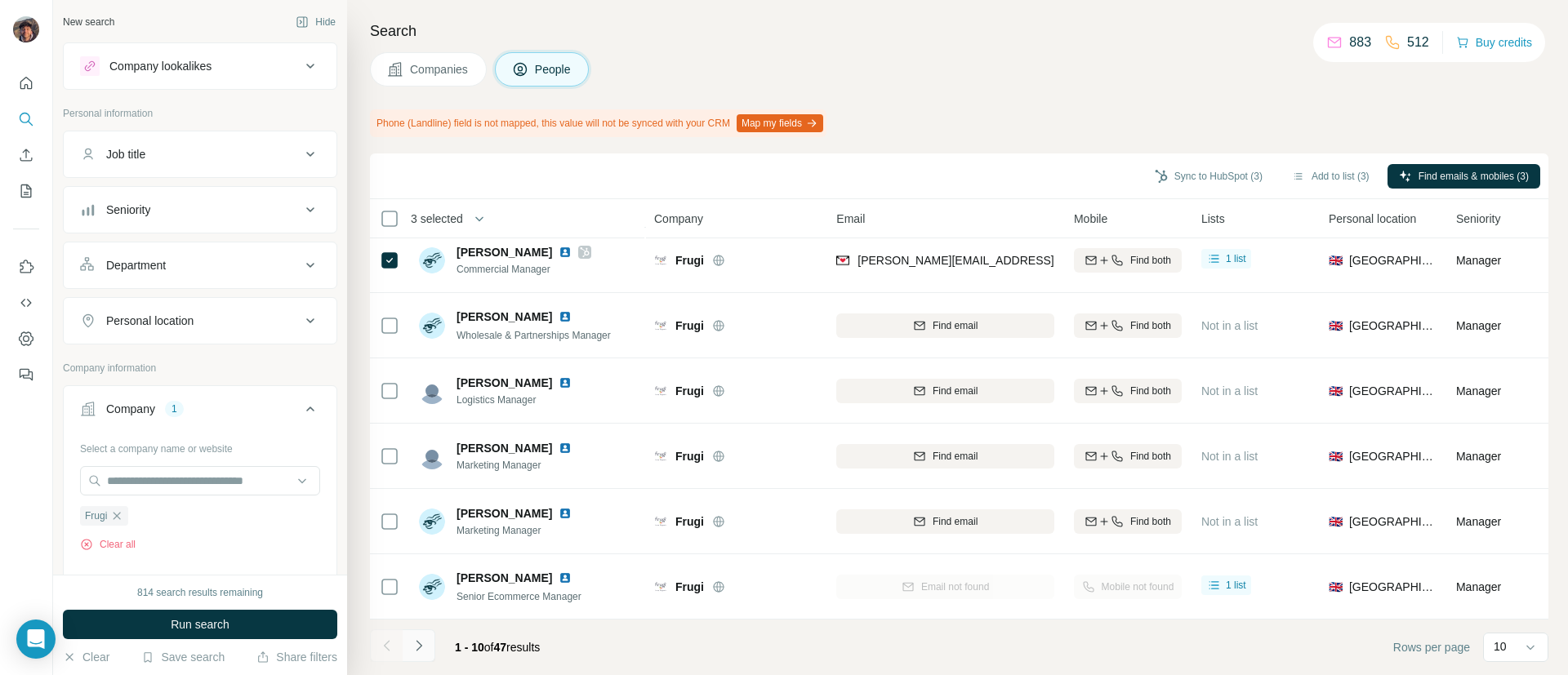
click at [417, 651] on icon "Navigate to next page" at bounding box center [418, 645] width 16 height 16
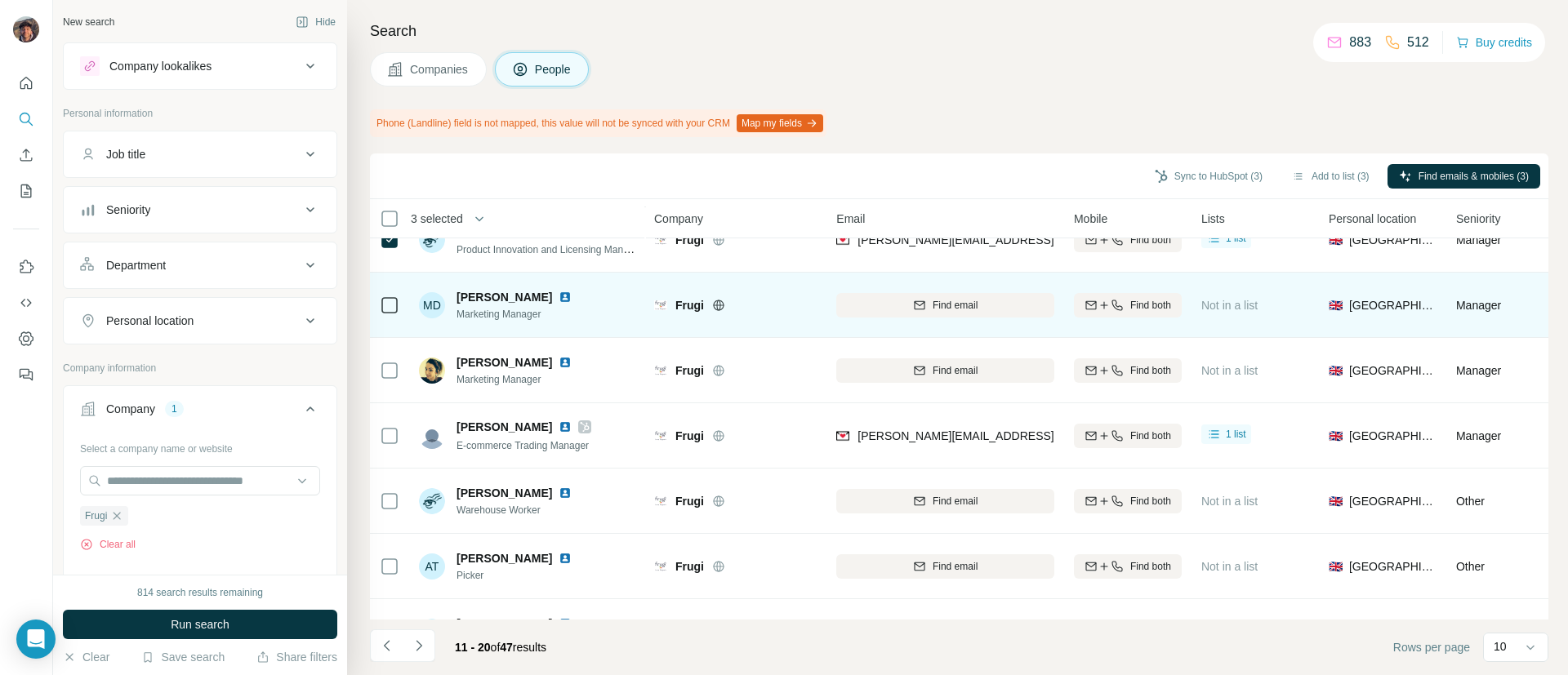
scroll to position [0, 0]
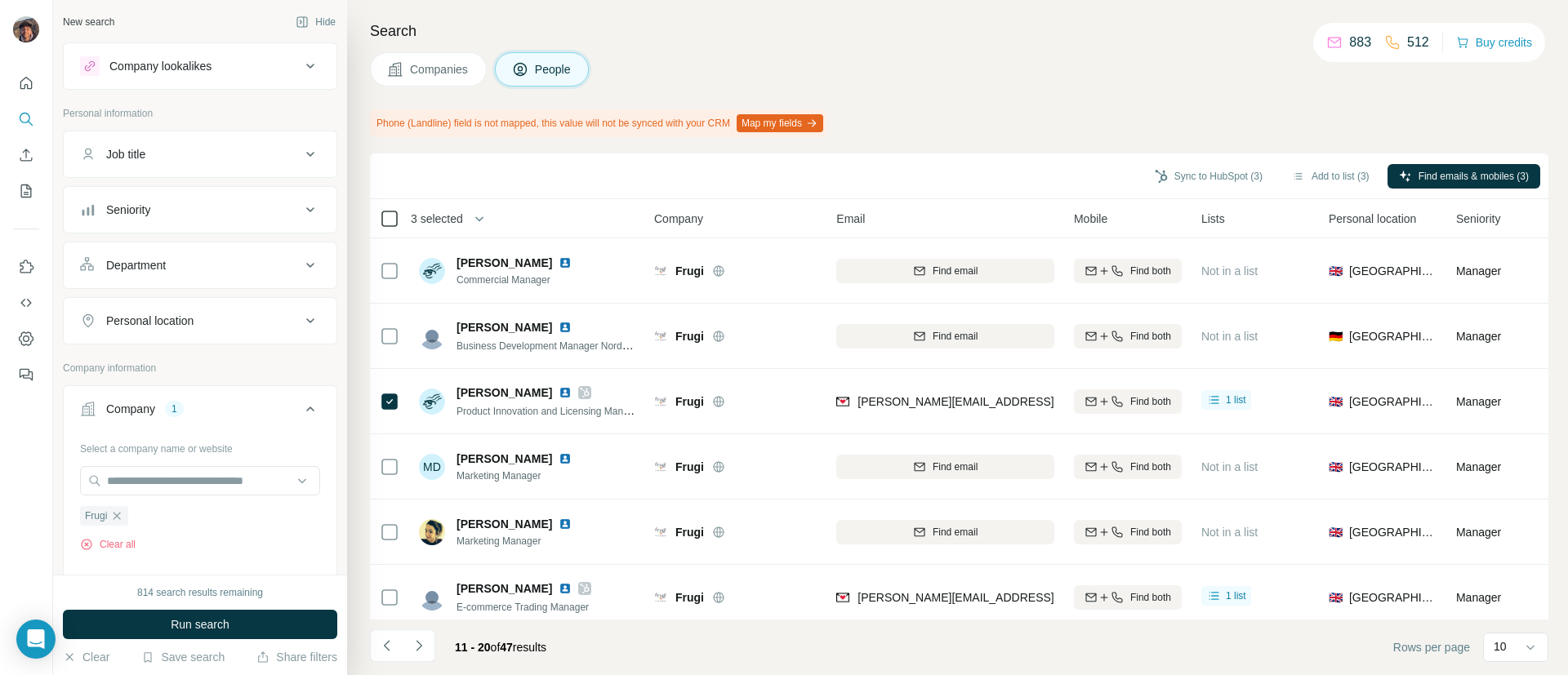
click at [398, 217] on icon at bounding box center [389, 219] width 19 height 19
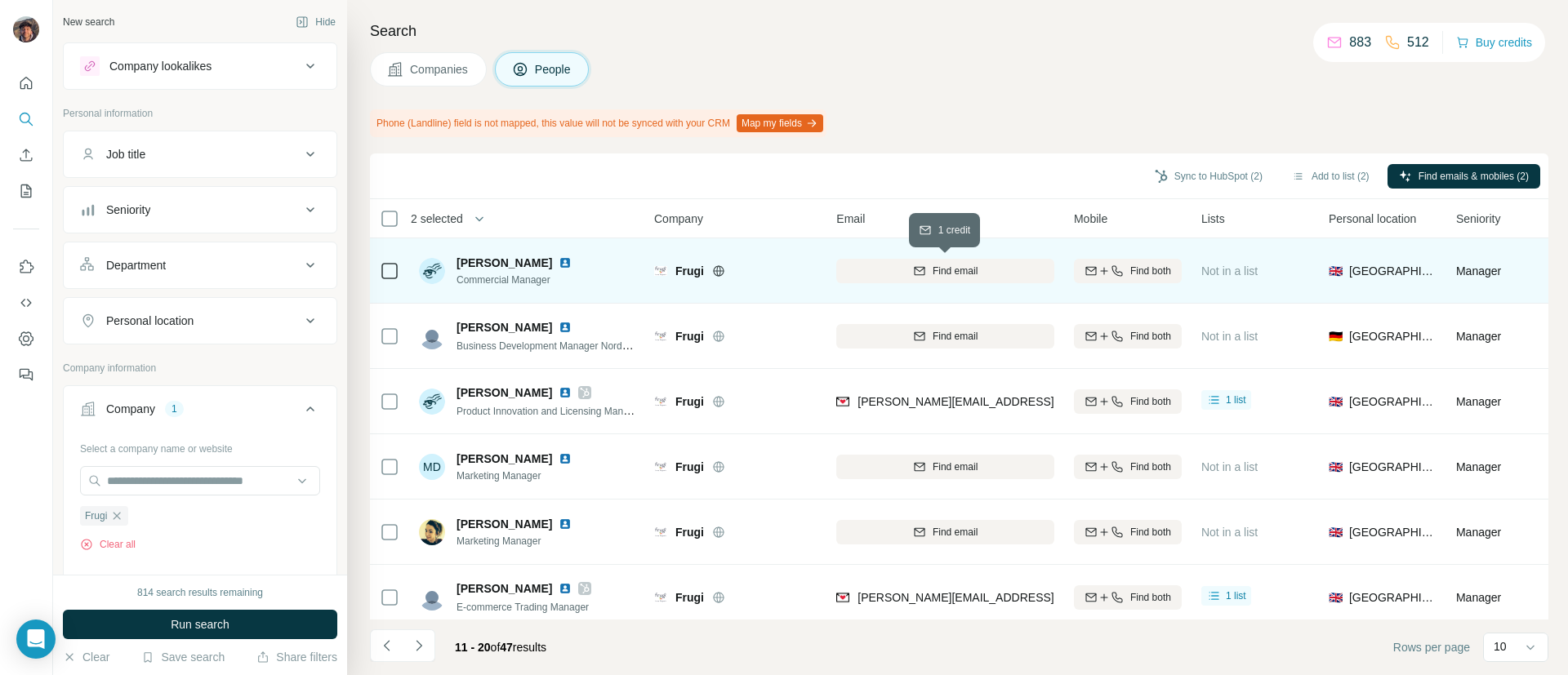
click at [942, 262] on button "Find email" at bounding box center [945, 271] width 218 height 25
